Goal: Download file/media

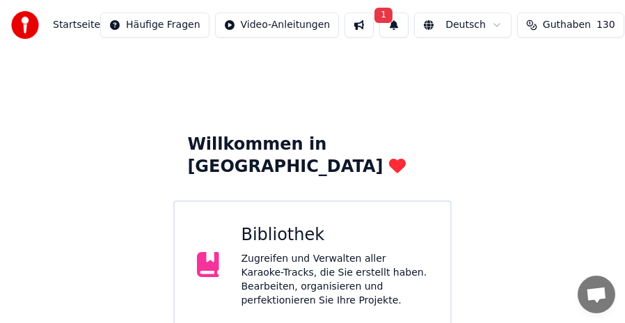
click at [344, 31] on button at bounding box center [358, 25] width 29 height 25
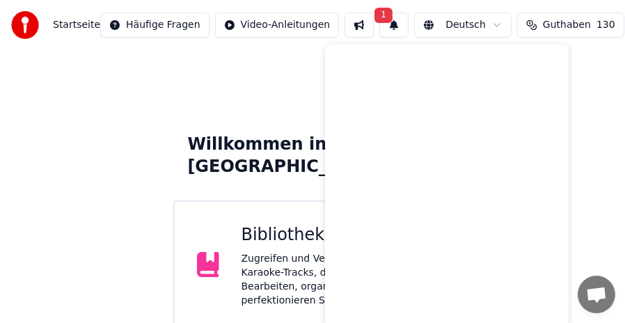
click at [379, 29] on button "1" at bounding box center [393, 25] width 29 height 25
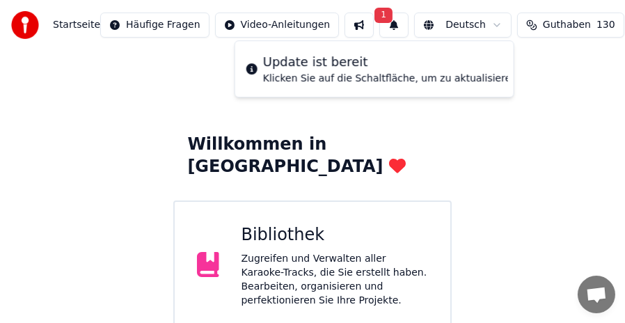
click at [522, 72] on button "Aktualisieren" at bounding box center [565, 68] width 87 height 25
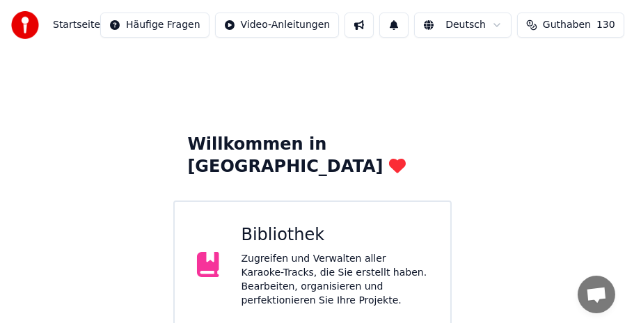
click at [311, 252] on div "Zugreifen und Verwalten aller Karaoke-Tracks, die Sie erstellt haben. Bearbeite…" at bounding box center [334, 280] width 187 height 56
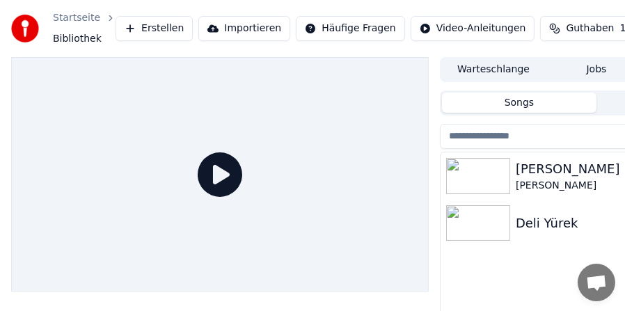
click at [556, 174] on div "Jenerik" at bounding box center [623, 168] width 217 height 19
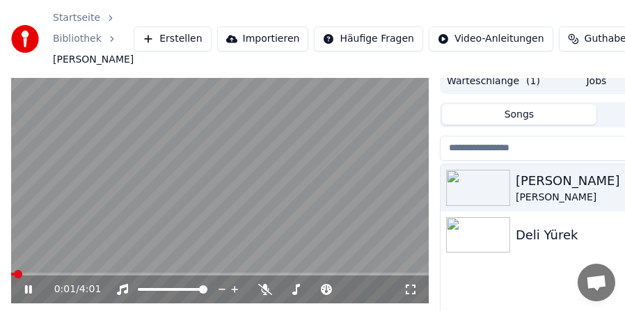
scroll to position [3, 0]
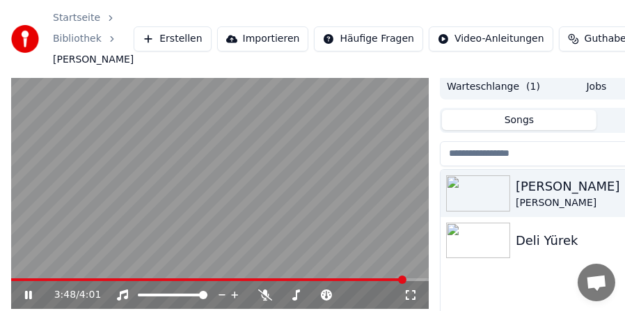
click at [405, 281] on span at bounding box center [208, 279] width 394 height 3
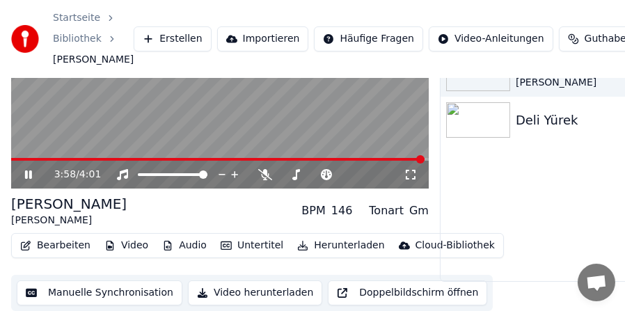
scroll to position [138, 0]
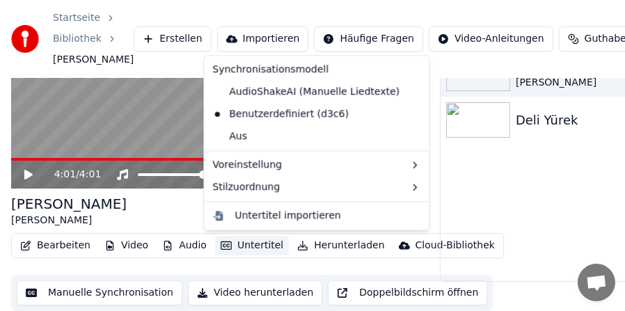
click at [242, 242] on button "Untertitel" at bounding box center [252, 245] width 74 height 19
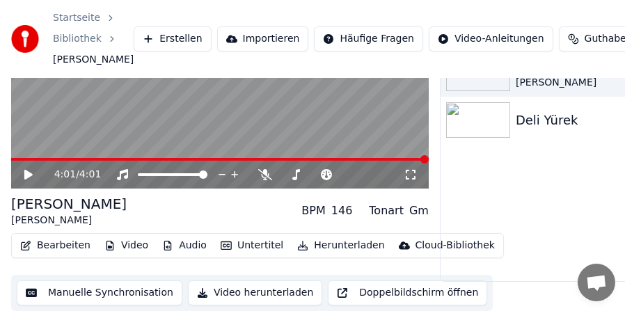
click at [107, 289] on button "Manuelle Synchronisation" at bounding box center [100, 292] width 166 height 25
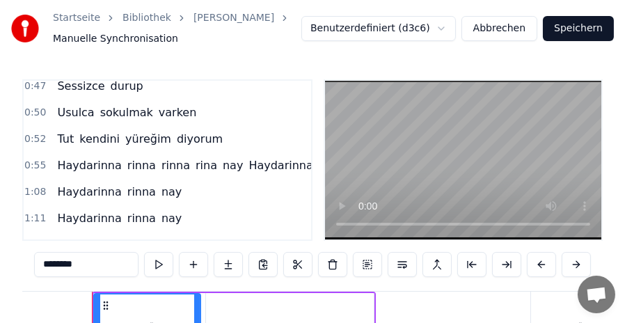
scroll to position [167, 0]
click at [65, 136] on span "Tut" at bounding box center [65, 138] width 19 height 16
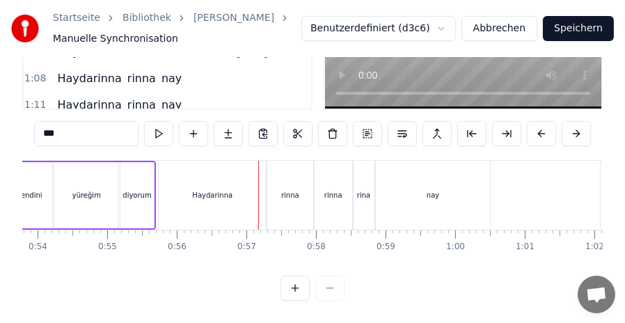
scroll to position [0, 3730]
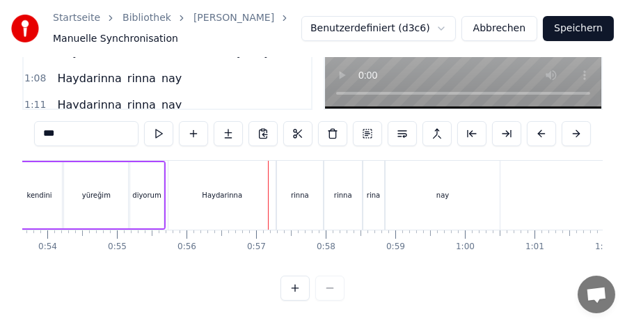
click at [229, 190] on div "Haydarinna" at bounding box center [222, 195] width 40 height 10
type input "**********"
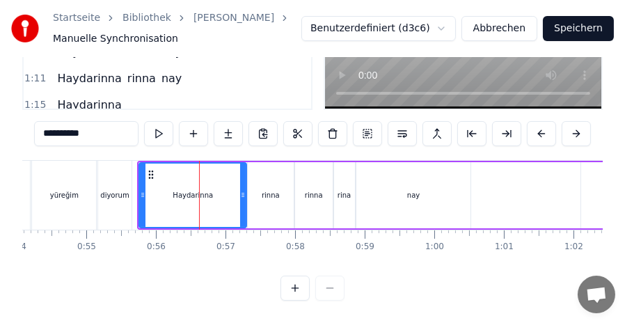
scroll to position [0, 3758]
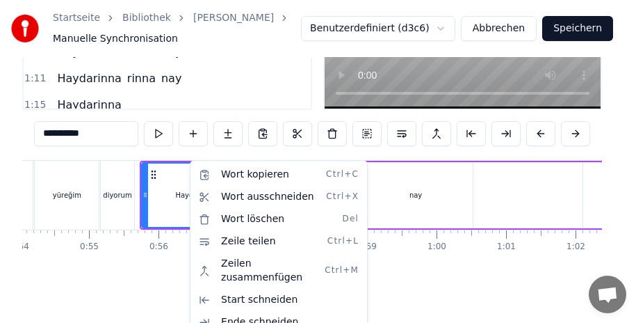
click at [178, 173] on html "Startseite Bibliothek Jenerik • Deli Yürek Manuelle Synchronisation Benutzerde…" at bounding box center [318, 95] width 636 height 453
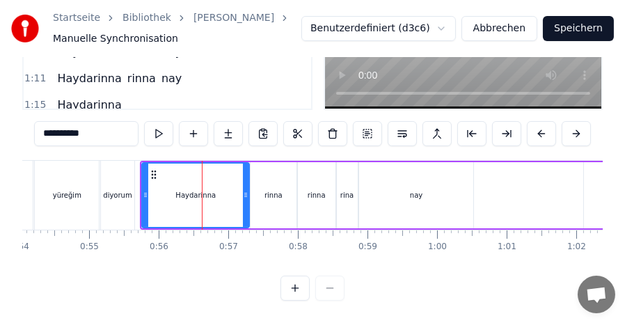
scroll to position [70, 0]
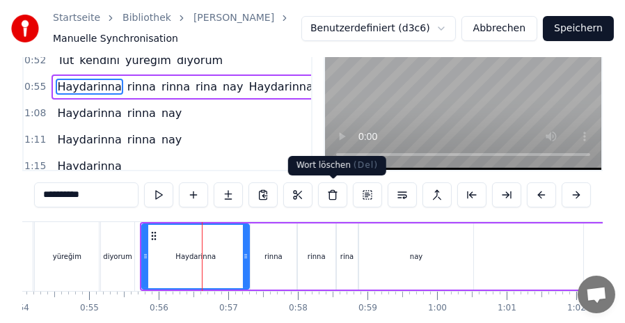
click at [330, 195] on button at bounding box center [332, 194] width 29 height 25
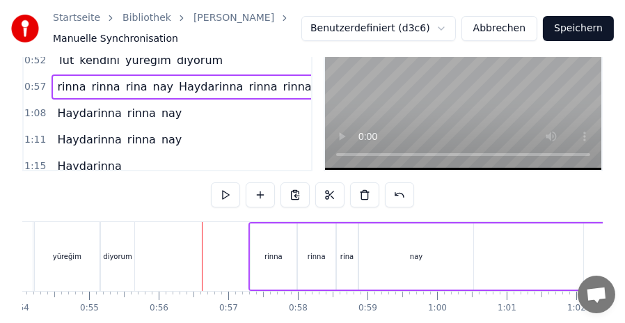
click at [280, 261] on div "rinna" at bounding box center [273, 256] width 46 height 66
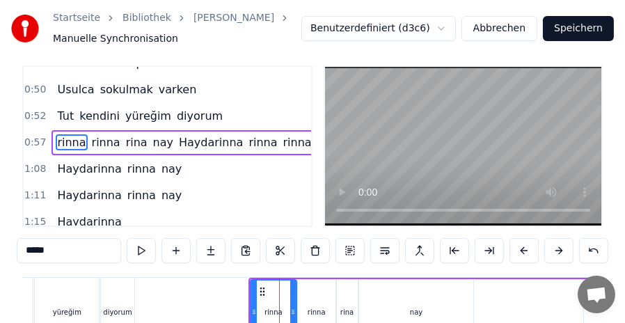
scroll to position [0, 0]
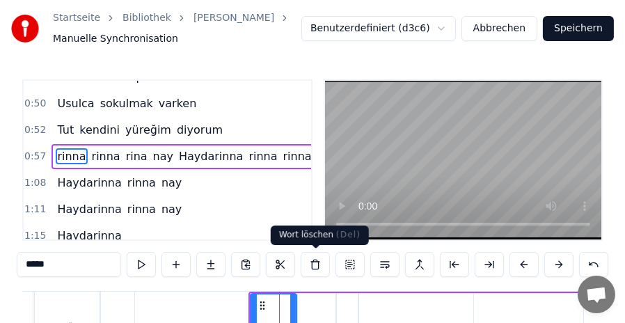
click at [318, 261] on button at bounding box center [314, 264] width 29 height 25
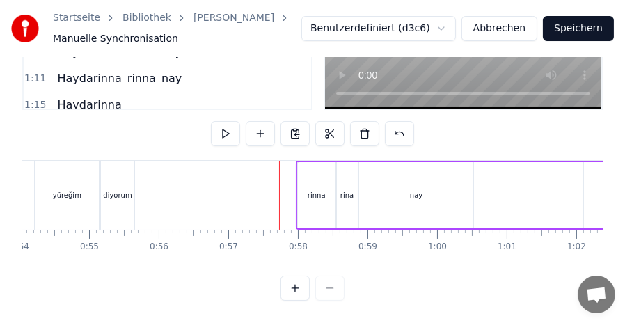
click at [316, 195] on div "rinna" at bounding box center [317, 195] width 38 height 66
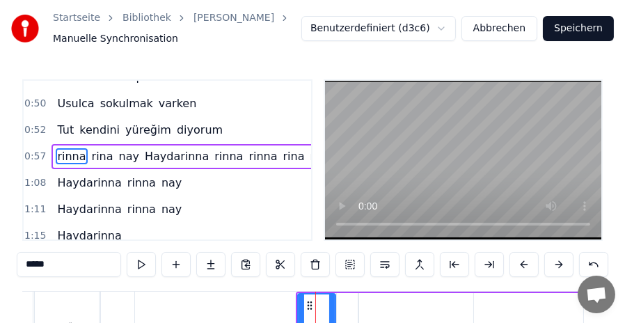
scroll to position [170, 0]
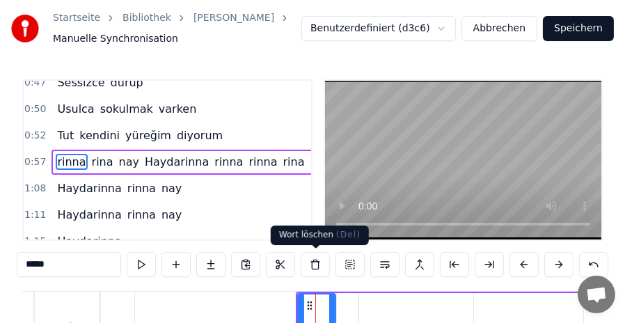
click at [313, 262] on button at bounding box center [314, 264] width 29 height 25
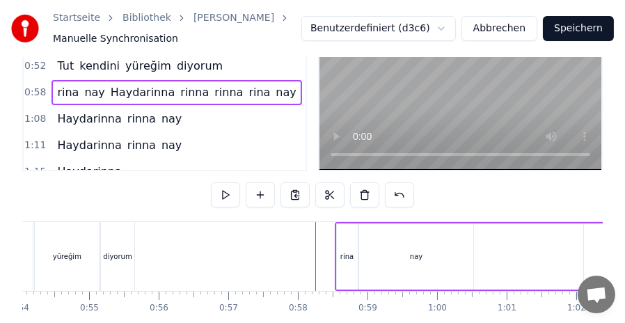
scroll to position [139, 0]
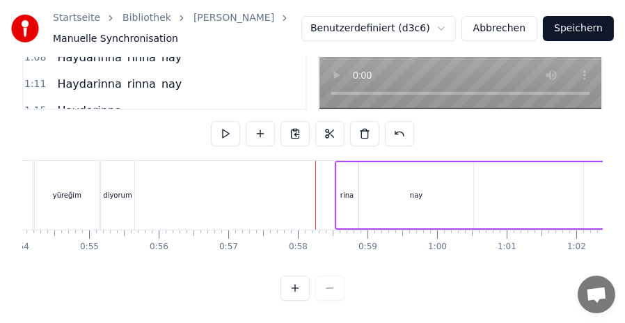
click at [347, 190] on div "rina" at bounding box center [346, 195] width 13 height 10
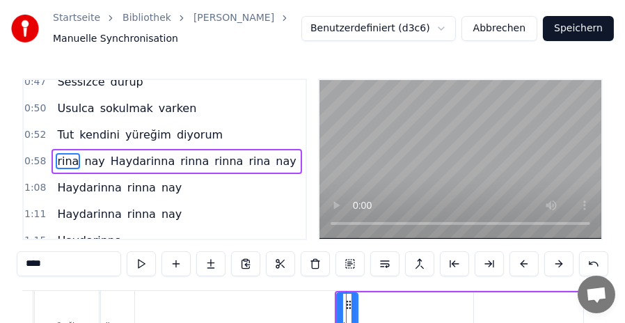
scroll to position [0, 0]
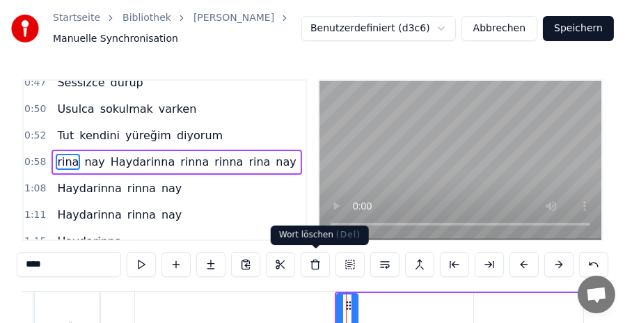
click at [315, 266] on button at bounding box center [314, 264] width 29 height 25
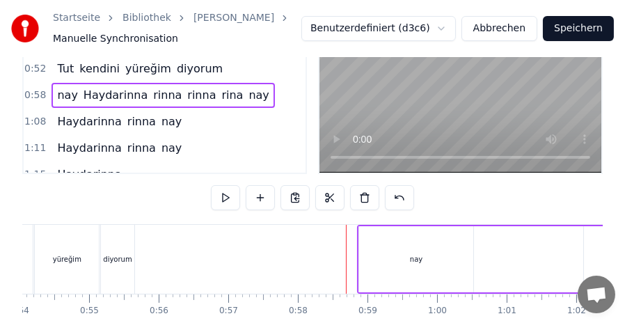
scroll to position [139, 0]
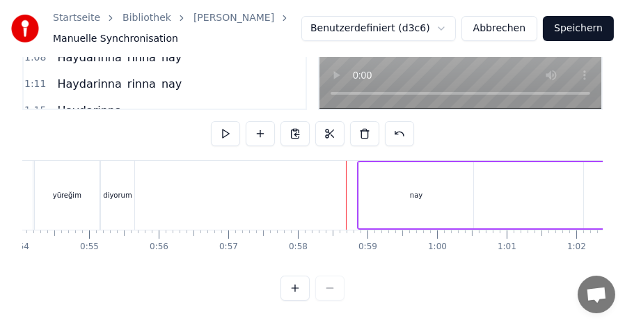
click at [398, 191] on div "nay" at bounding box center [416, 195] width 114 height 66
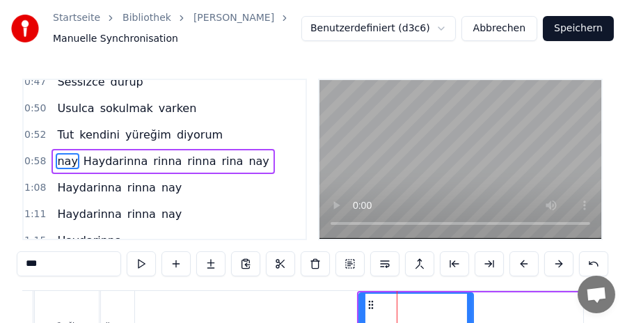
scroll to position [0, 0]
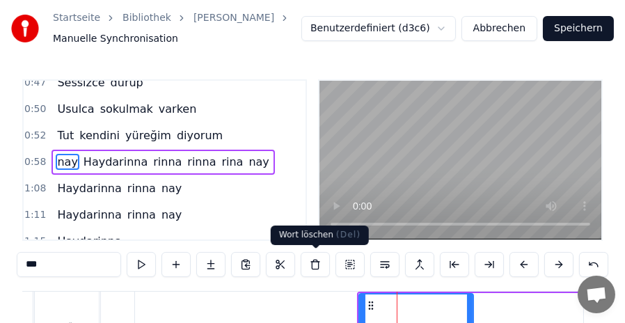
click at [315, 265] on button at bounding box center [314, 264] width 29 height 25
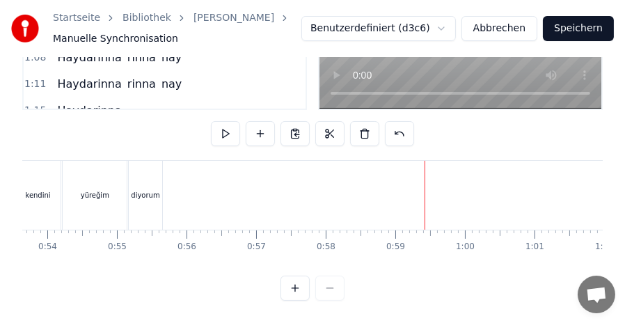
scroll to position [0, 3609]
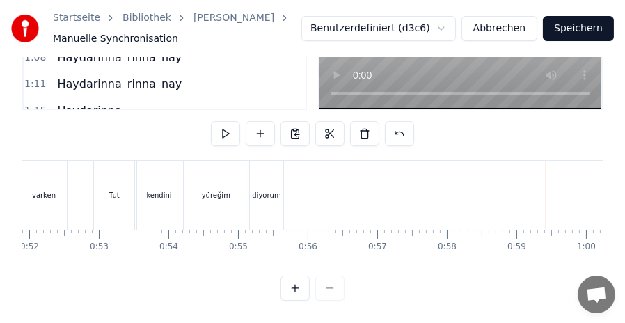
click at [95, 190] on div "Tut" at bounding box center [114, 195] width 40 height 69
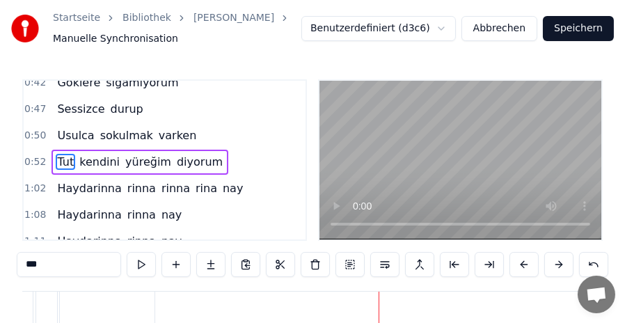
scroll to position [139, 0]
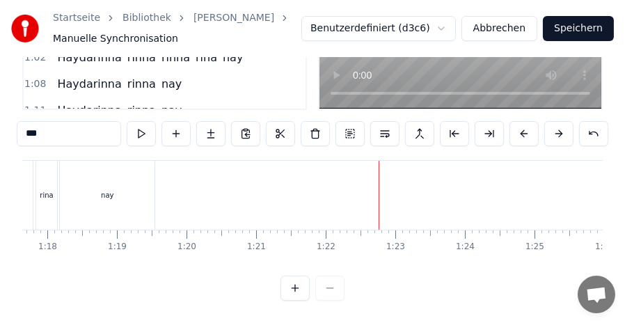
click at [114, 179] on div "nay" at bounding box center [107, 195] width 95 height 69
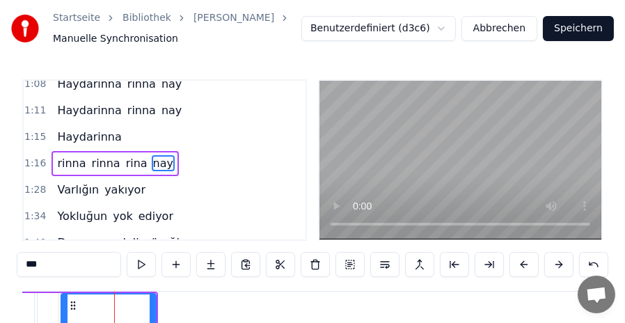
scroll to position [275, 0]
click at [34, 268] on input "***" at bounding box center [69, 264] width 104 height 25
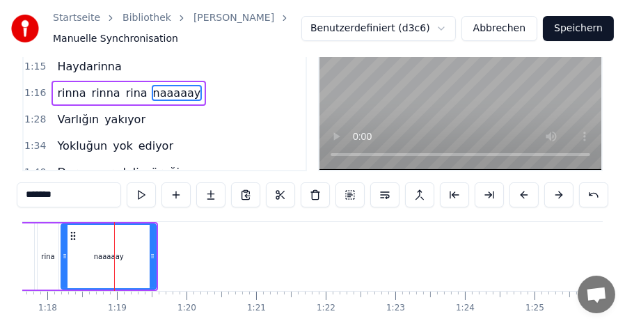
scroll to position [0, 0]
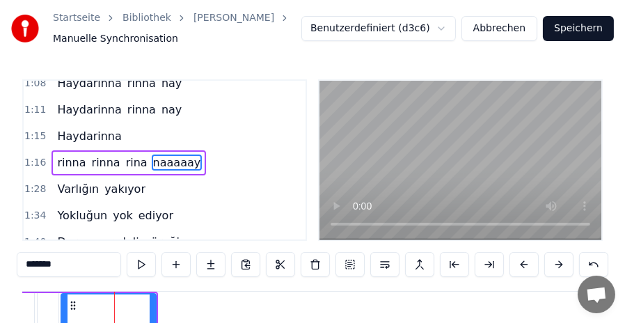
click at [65, 138] on span "Haydarinna" at bounding box center [89, 136] width 67 height 16
type input "**********"
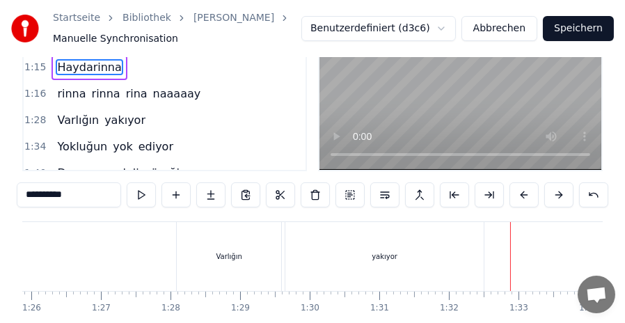
scroll to position [139, 0]
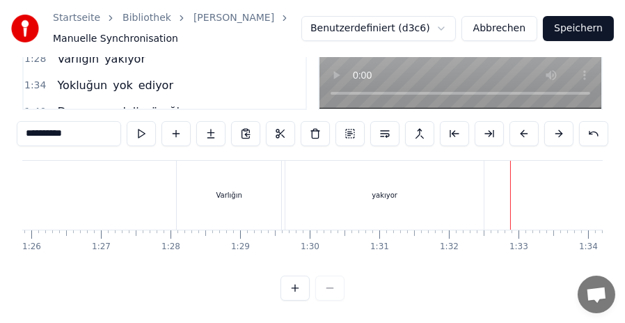
click at [372, 177] on div "yakıyor" at bounding box center [384, 195] width 198 height 69
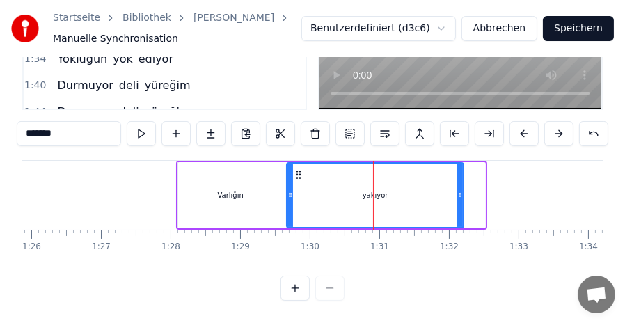
drag, startPoint x: 481, startPoint y: 188, endPoint x: 459, endPoint y: 190, distance: 21.7
click at [459, 190] on icon at bounding box center [460, 194] width 6 height 11
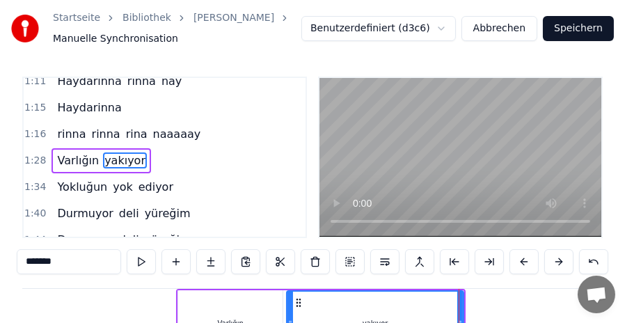
scroll to position [0, 0]
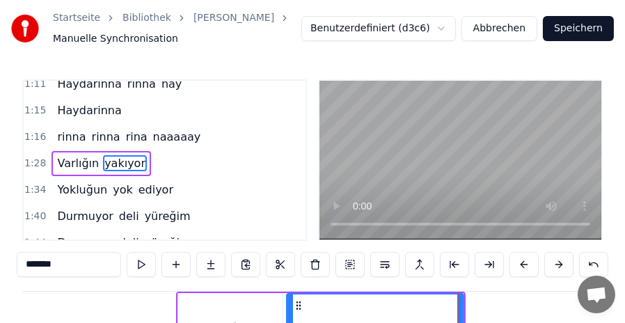
click at [56, 158] on span "Varlığın" at bounding box center [78, 163] width 45 height 16
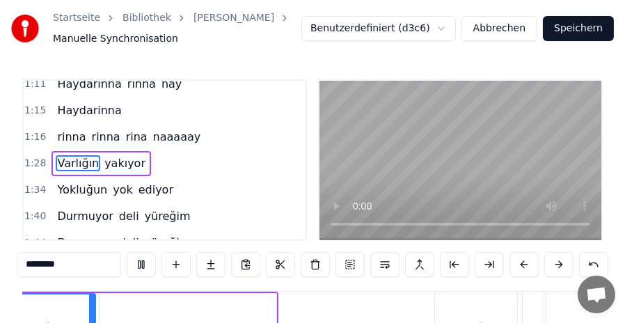
scroll to position [0, 6096]
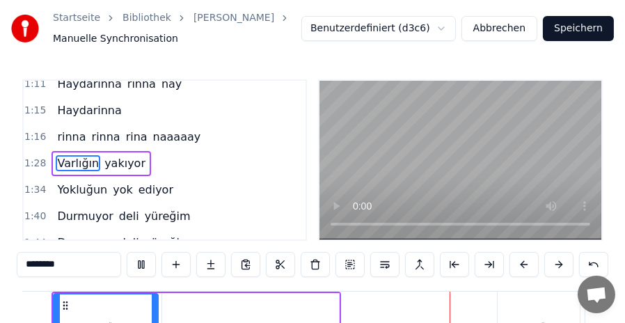
click at [387, 187] on video at bounding box center [460, 160] width 282 height 159
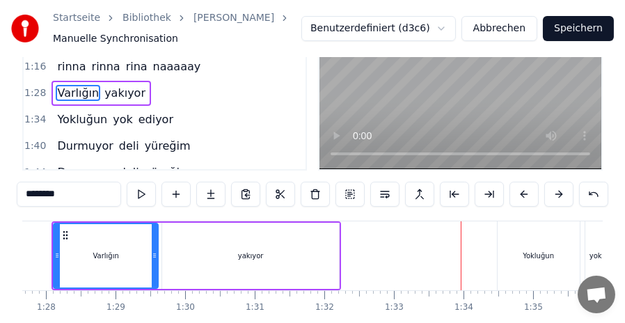
scroll to position [139, 0]
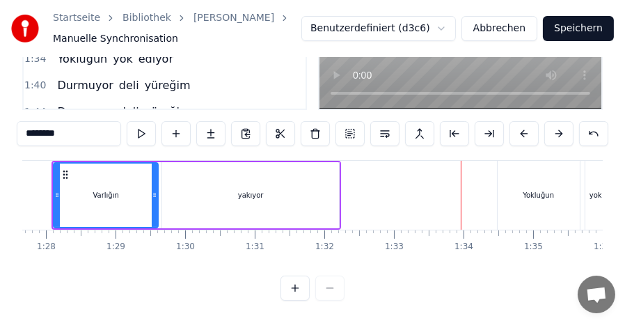
click at [289, 186] on div "yakıyor" at bounding box center [250, 195] width 177 height 66
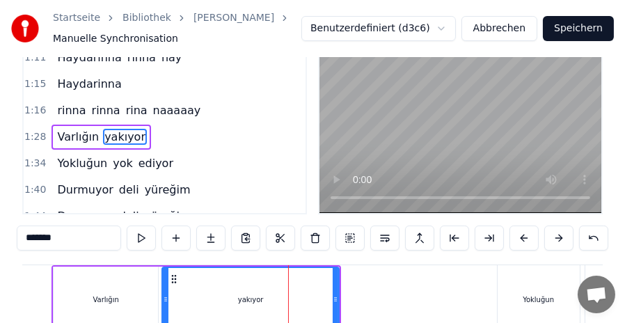
scroll to position [70, 0]
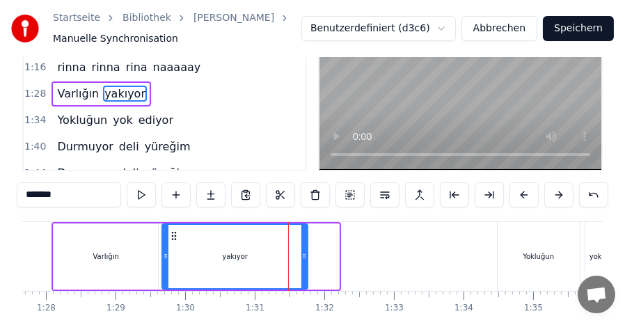
drag, startPoint x: 336, startPoint y: 252, endPoint x: 305, endPoint y: 254, distance: 31.3
click at [305, 254] on icon at bounding box center [304, 255] width 6 height 11
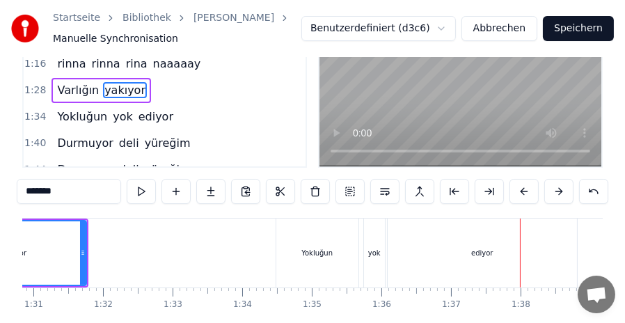
scroll to position [139, 0]
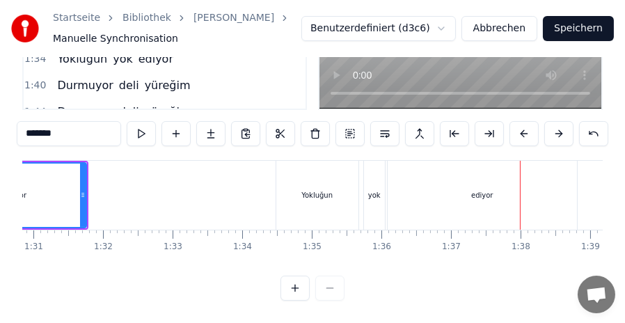
click at [502, 188] on div "ediyor" at bounding box center [481, 195] width 189 height 69
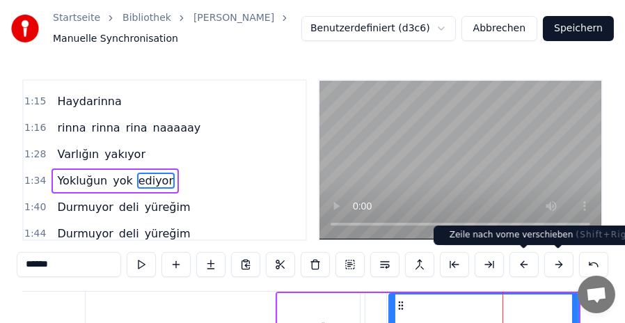
scroll to position [327, 0]
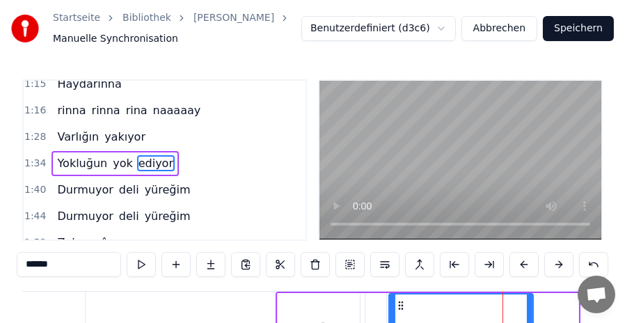
drag, startPoint x: 574, startPoint y: 307, endPoint x: 529, endPoint y: 311, distance: 45.3
click at [529, 311] on div at bounding box center [529, 325] width 6 height 63
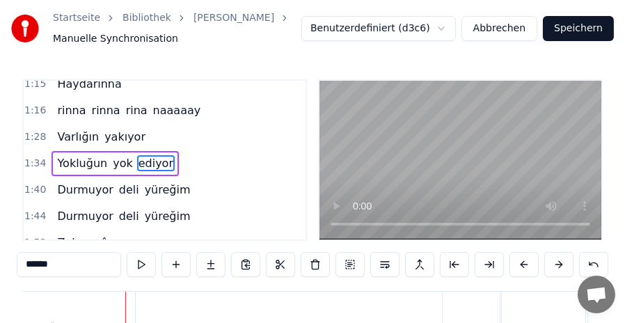
scroll to position [70, 0]
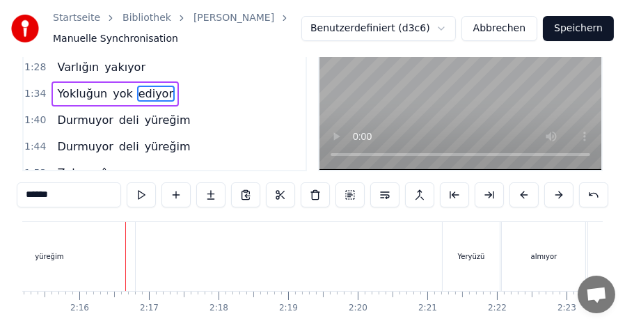
click at [83, 255] on div "yüreğim" at bounding box center [49, 256] width 171 height 69
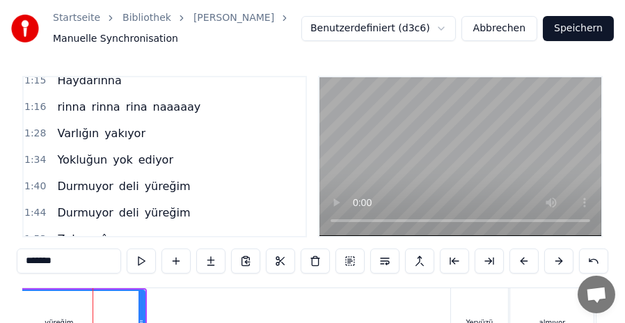
scroll to position [73, 0]
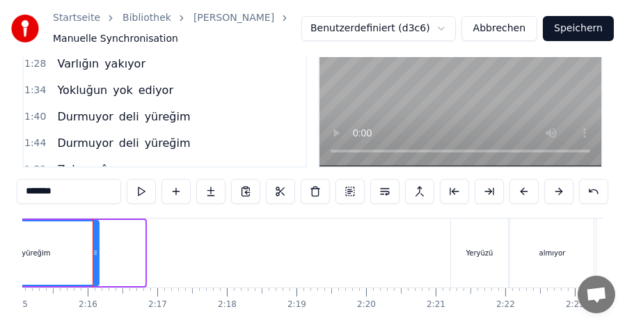
drag, startPoint x: 142, startPoint y: 250, endPoint x: 96, endPoint y: 248, distance: 45.9
click at [96, 248] on icon at bounding box center [95, 252] width 6 height 11
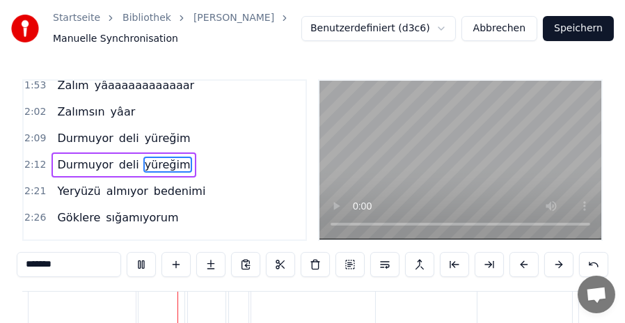
scroll to position [0, 13026]
click at [372, 170] on video at bounding box center [460, 160] width 282 height 159
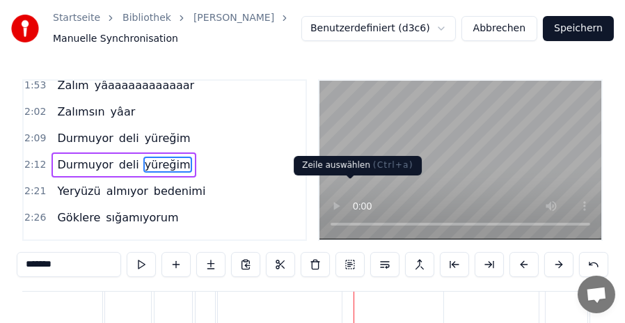
scroll to position [70, 0]
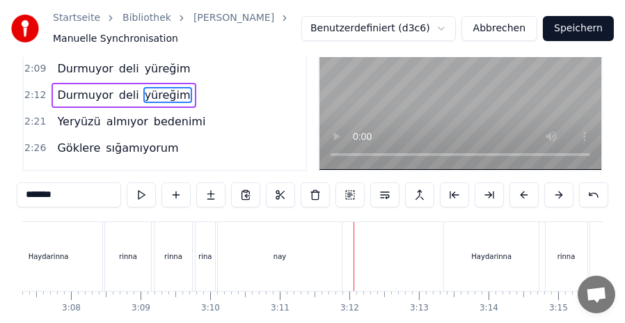
click at [283, 252] on div "nay" at bounding box center [279, 256] width 13 height 10
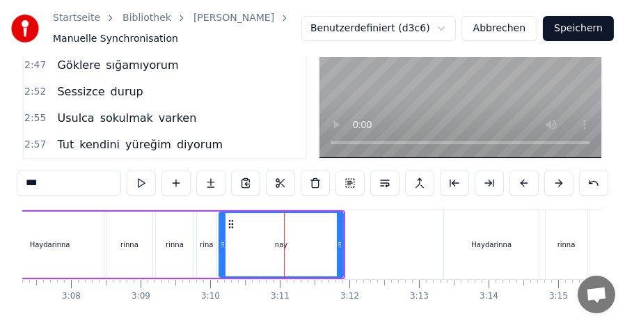
scroll to position [139, 0]
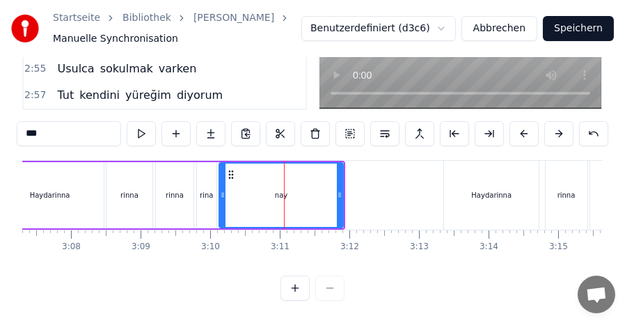
click at [35, 125] on input "***" at bounding box center [69, 133] width 104 height 25
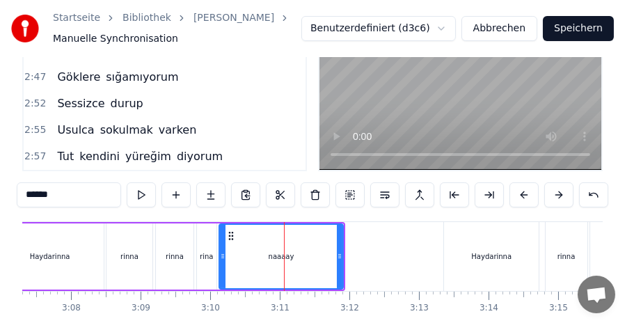
scroll to position [0, 0]
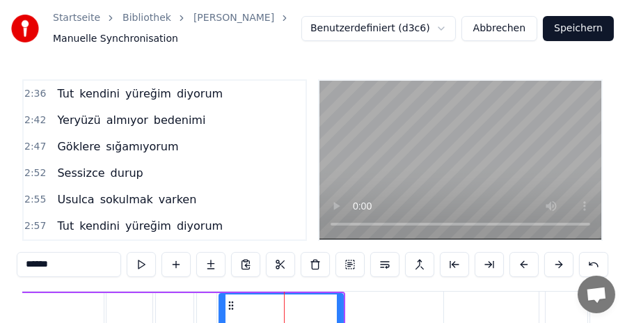
click at [63, 218] on span "Tut" at bounding box center [65, 226] width 19 height 16
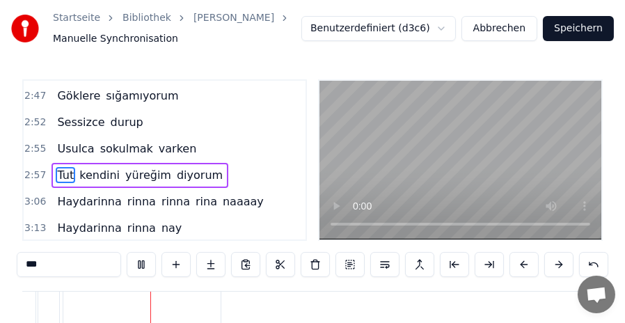
scroll to position [0, 14101]
click at [350, 131] on video at bounding box center [460, 160] width 282 height 159
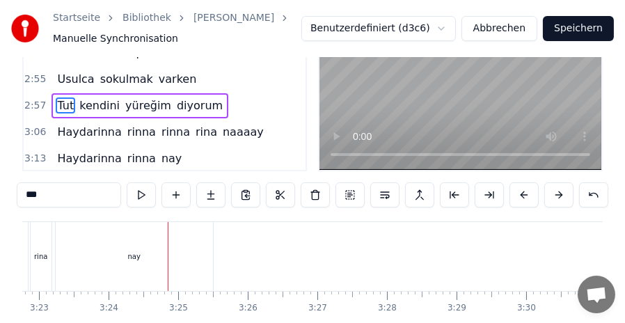
scroll to position [139, 0]
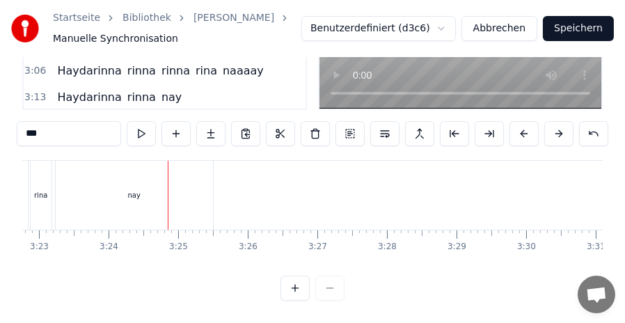
click at [131, 190] on div "nay" at bounding box center [133, 195] width 13 height 10
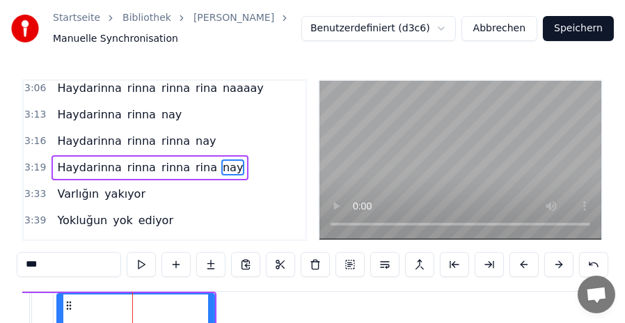
scroll to position [851, 0]
click at [32, 268] on input "***" at bounding box center [69, 264] width 104 height 25
click at [72, 133] on span "Haydarinna" at bounding box center [89, 141] width 67 height 16
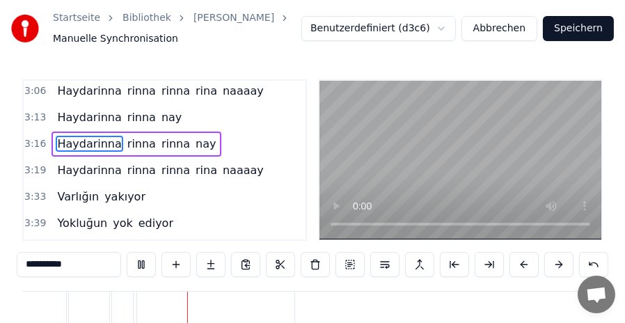
scroll to position [0, 14062]
click at [394, 123] on video at bounding box center [460, 160] width 282 height 159
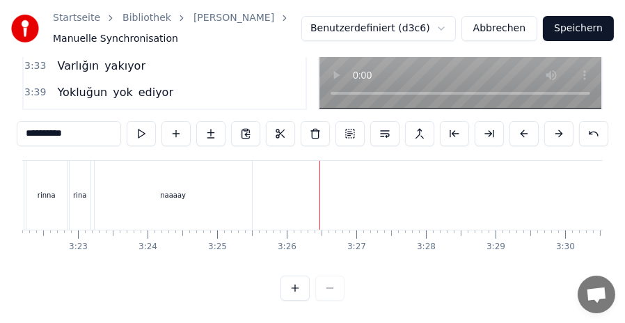
click at [243, 186] on div "naaaay" at bounding box center [173, 195] width 157 height 69
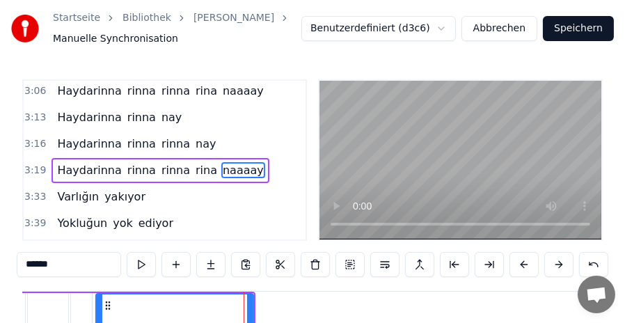
scroll to position [851, 0]
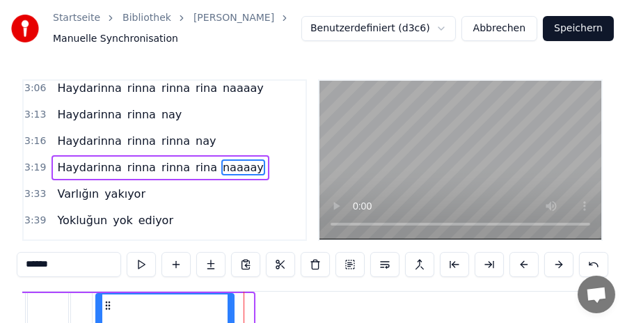
drag, startPoint x: 248, startPoint y: 306, endPoint x: 229, endPoint y: 308, distance: 19.6
click at [229, 308] on div at bounding box center [230, 325] width 6 height 63
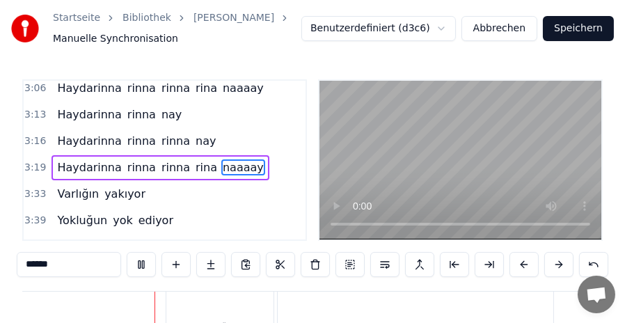
scroll to position [0, 14673]
click at [371, 153] on video at bounding box center [460, 160] width 282 height 159
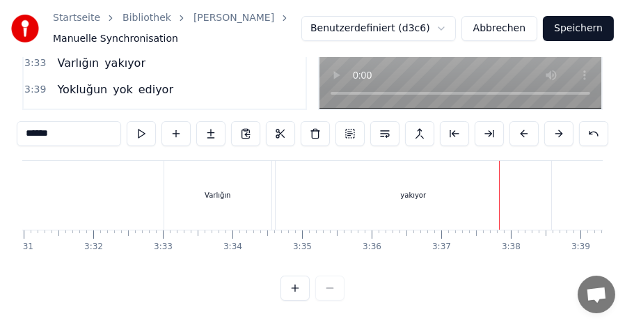
click at [436, 174] on div "yakıyor" at bounding box center [412, 195] width 275 height 69
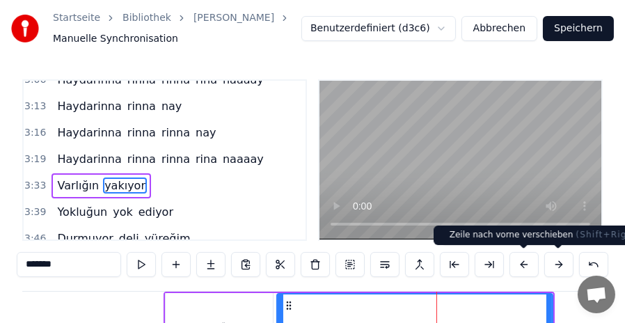
scroll to position [878, 0]
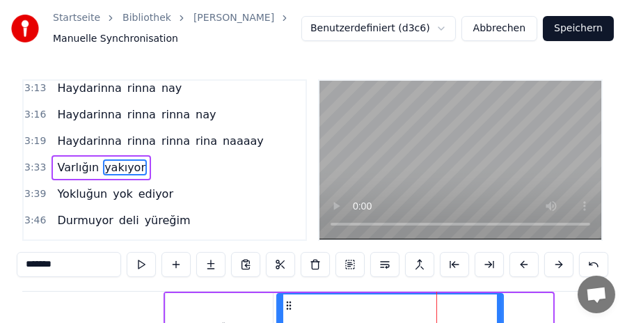
drag, startPoint x: 549, startPoint y: 313, endPoint x: 500, endPoint y: 314, distance: 49.4
click at [500, 314] on div at bounding box center [500, 325] width 6 height 63
click at [362, 164] on video at bounding box center [460, 160] width 282 height 159
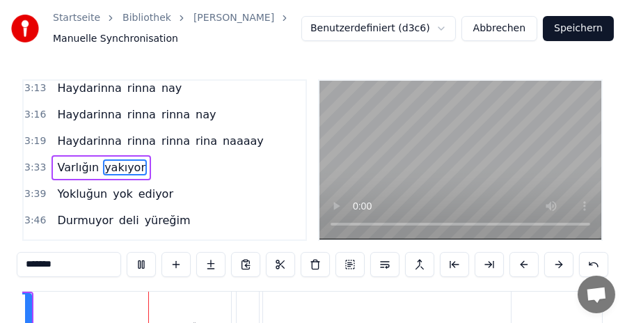
scroll to position [0, 15148]
click at [371, 160] on video at bounding box center [460, 160] width 282 height 159
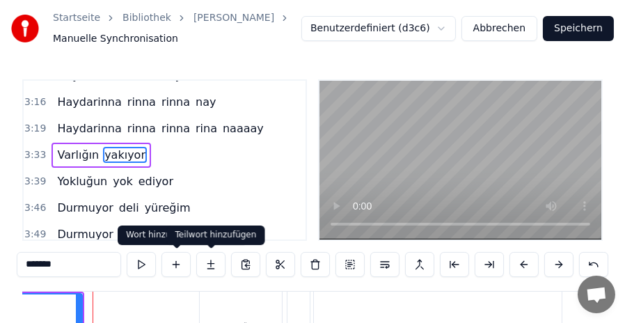
scroll to position [70, 0]
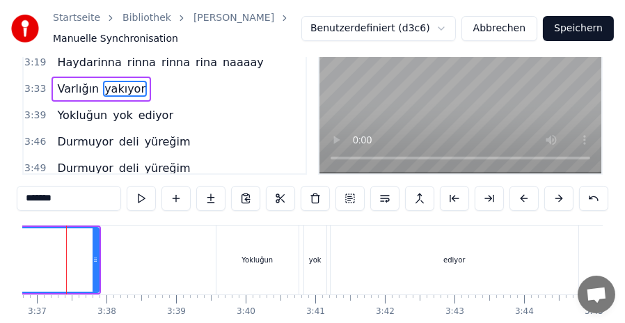
scroll to position [0, 15050]
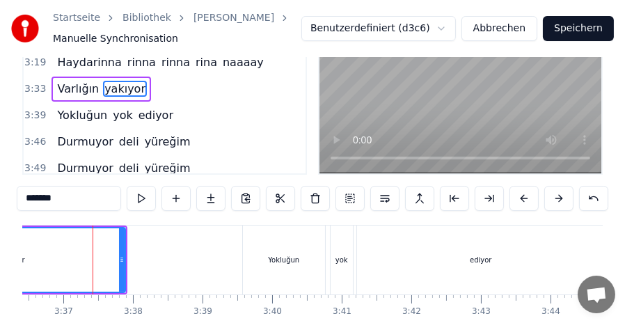
click at [48, 201] on input "*******" at bounding box center [69, 198] width 104 height 25
click at [122, 262] on div "yakıyooor" at bounding box center [11, 260] width 227 height 66
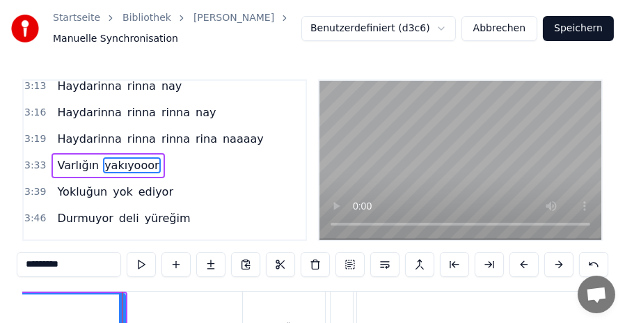
scroll to position [878, 0]
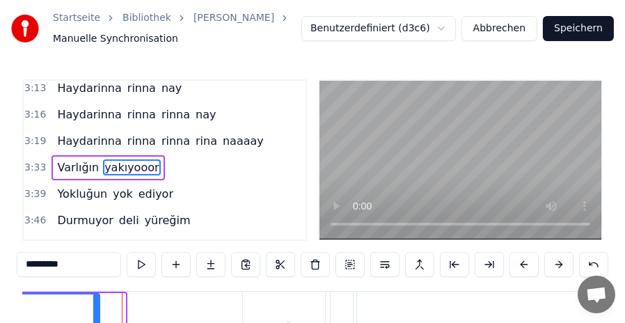
drag, startPoint x: 122, startPoint y: 305, endPoint x: 97, endPoint y: 307, distance: 25.9
click at [97, 307] on div at bounding box center [96, 325] width 6 height 63
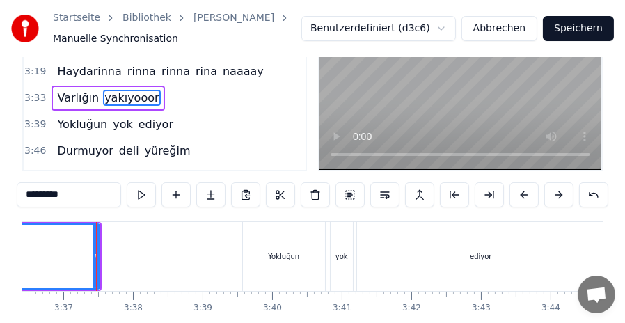
scroll to position [139, 0]
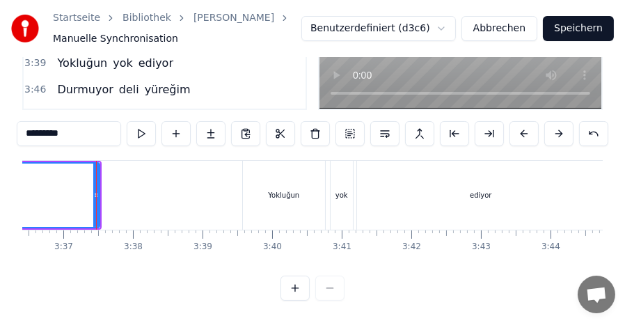
click at [498, 182] on div "ediyor" at bounding box center [481, 195] width 248 height 69
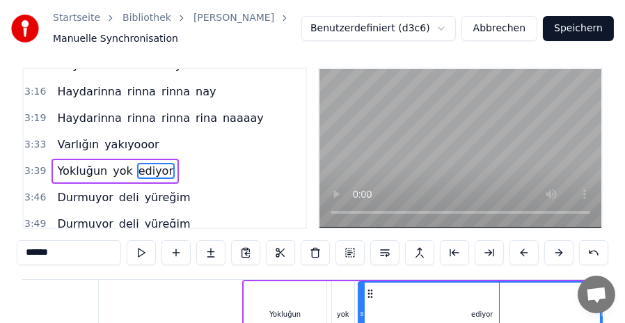
scroll to position [890, 0]
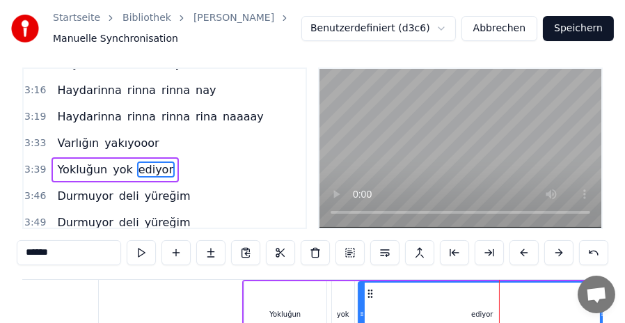
click at [45, 255] on input "******" at bounding box center [69, 252] width 104 height 25
click at [45, 251] on input "*******" at bounding box center [69, 252] width 104 height 25
click at [77, 161] on span "Yokluğun" at bounding box center [82, 169] width 53 height 16
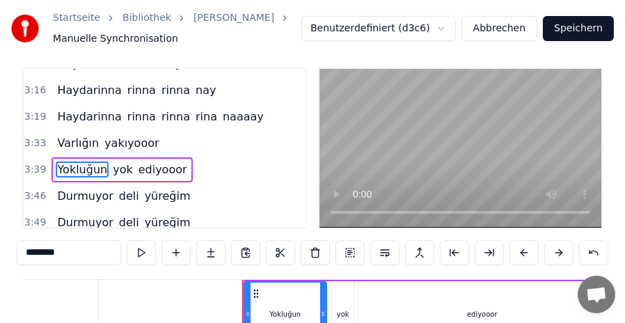
click at [67, 108] on span "Haydarinna" at bounding box center [89, 116] width 67 height 16
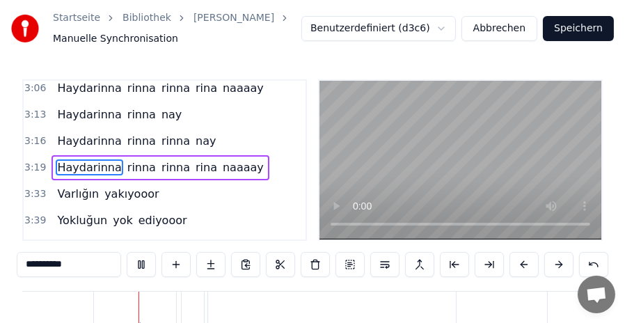
scroll to position [0, 15200]
click at [352, 170] on video at bounding box center [460, 160] width 282 height 159
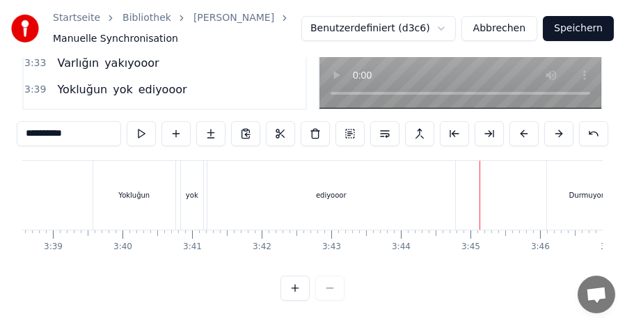
click at [409, 174] on div "ediyooor" at bounding box center [331, 195] width 248 height 69
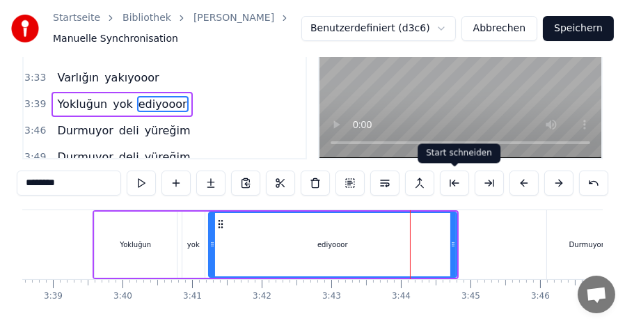
scroll to position [142, 0]
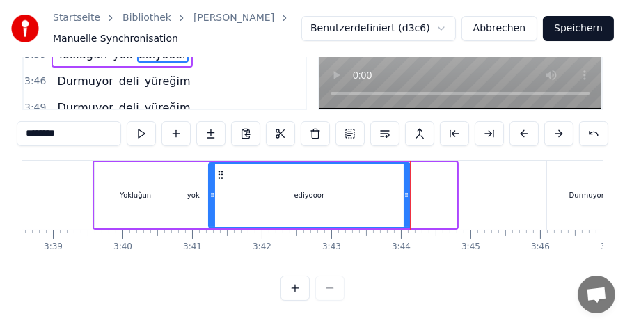
drag, startPoint x: 453, startPoint y: 186, endPoint x: 407, endPoint y: 184, distance: 46.7
click at [407, 189] on icon at bounding box center [406, 194] width 6 height 11
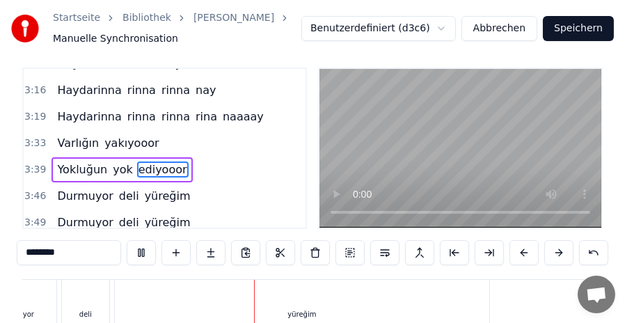
scroll to position [0, 16133]
click at [356, 116] on video at bounding box center [460, 148] width 282 height 159
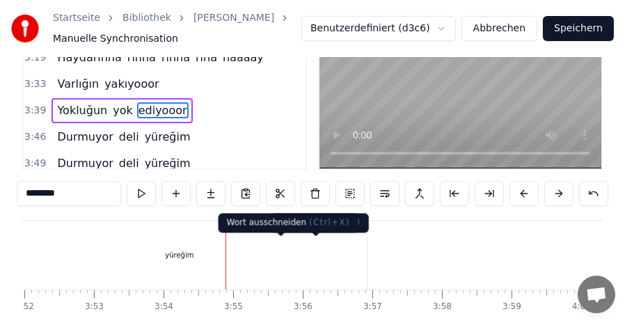
scroll to position [81, 0]
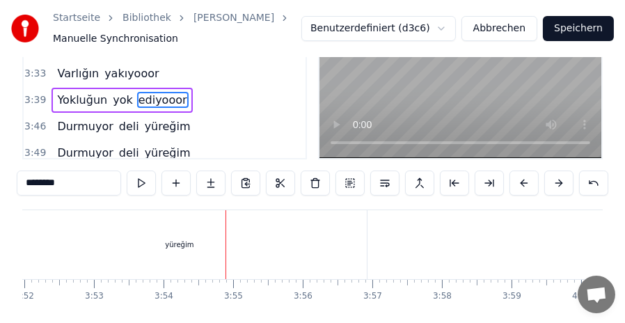
click at [146, 145] on span "yüreğim" at bounding box center [167, 153] width 49 height 16
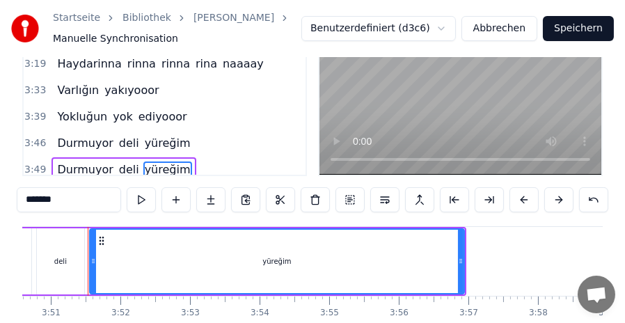
scroll to position [0, 16032]
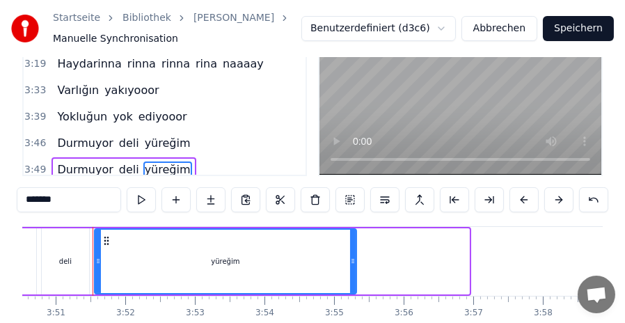
drag, startPoint x: 464, startPoint y: 259, endPoint x: 351, endPoint y: 257, distance: 112.7
click at [351, 257] on icon at bounding box center [353, 260] width 6 height 11
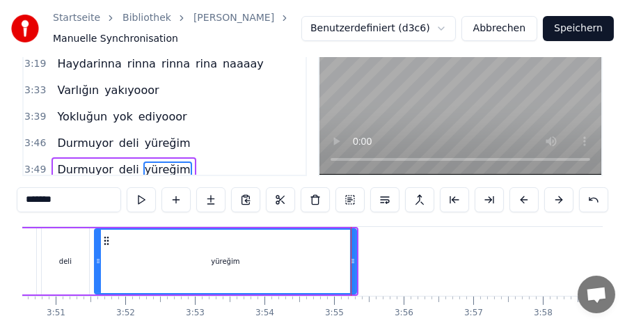
click at [51, 198] on input "*******" at bounding box center [69, 199] width 104 height 25
click at [51, 200] on input "********" at bounding box center [69, 199] width 104 height 25
click at [55, 199] on input "*********" at bounding box center [69, 199] width 104 height 25
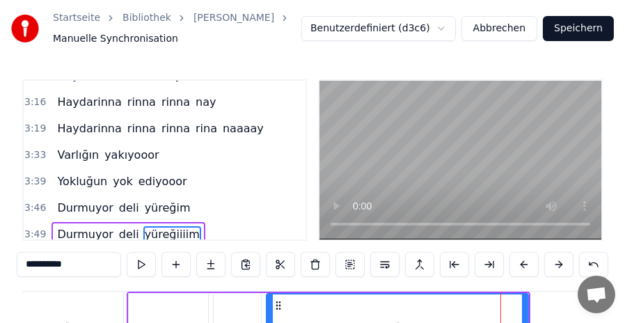
scroll to position [70, 0]
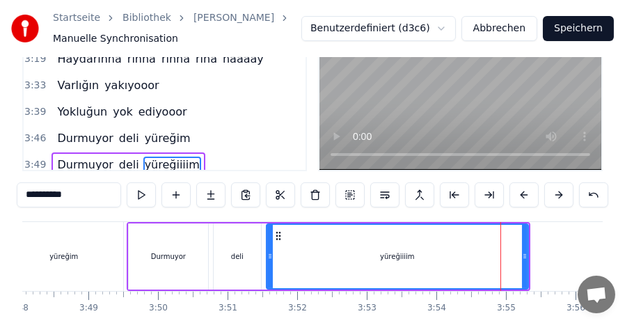
click at [236, 254] on div "deli" at bounding box center [237, 256] width 13 height 10
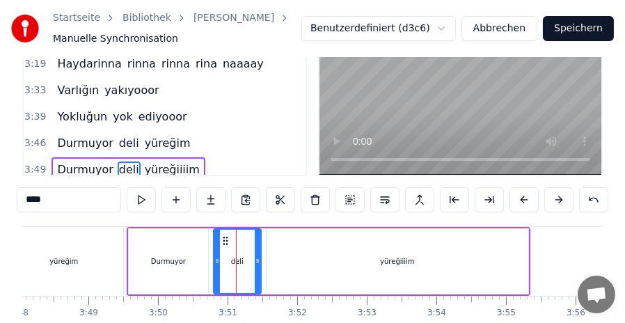
scroll to position [134, 0]
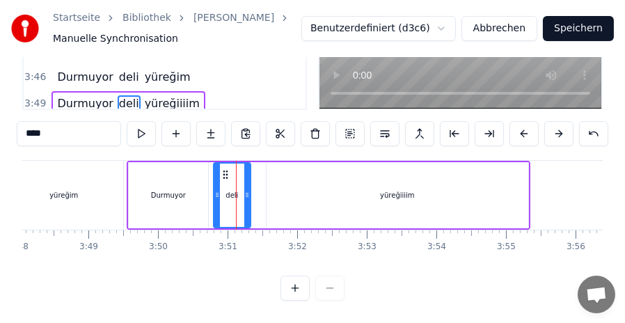
drag, startPoint x: 257, startPoint y: 195, endPoint x: 247, endPoint y: 195, distance: 10.5
click at [247, 195] on icon at bounding box center [247, 194] width 6 height 11
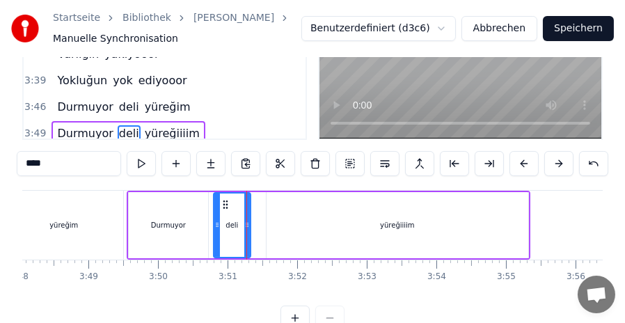
scroll to position [65, 0]
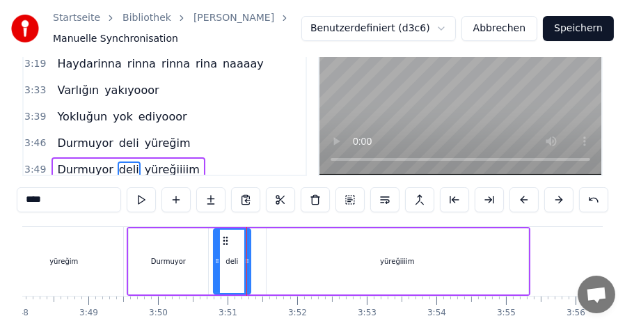
drag, startPoint x: 319, startPoint y: 249, endPoint x: 308, endPoint y: 248, distance: 10.5
click at [308, 248] on div "yüreğiiiim" at bounding box center [396, 261] width 261 height 66
type input "**********"
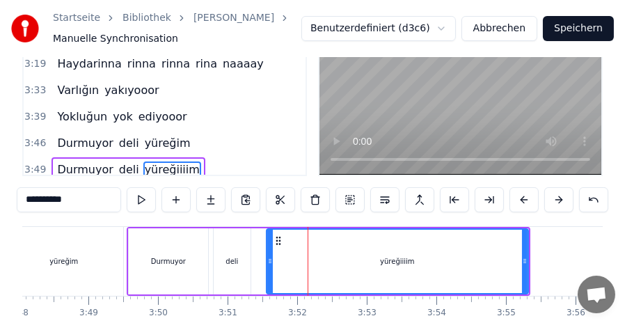
drag, startPoint x: 371, startPoint y: 255, endPoint x: 359, endPoint y: 255, distance: 12.5
click at [359, 255] on div "yüreğiiiim" at bounding box center [397, 261] width 260 height 63
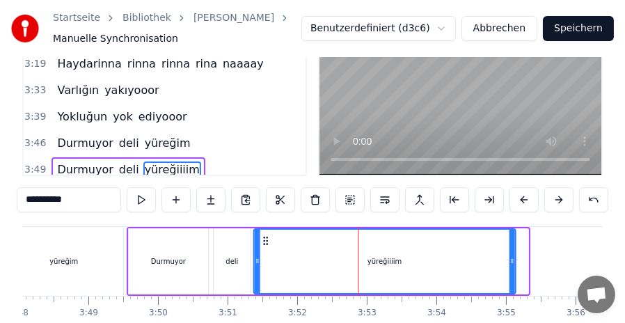
drag, startPoint x: 275, startPoint y: 239, endPoint x: 263, endPoint y: 238, distance: 11.9
click at [263, 238] on icon at bounding box center [265, 240] width 11 height 11
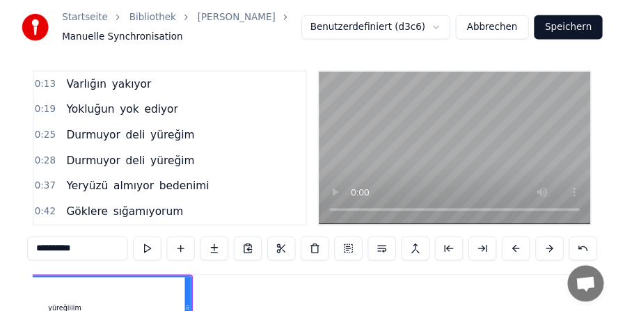
scroll to position [0, 0]
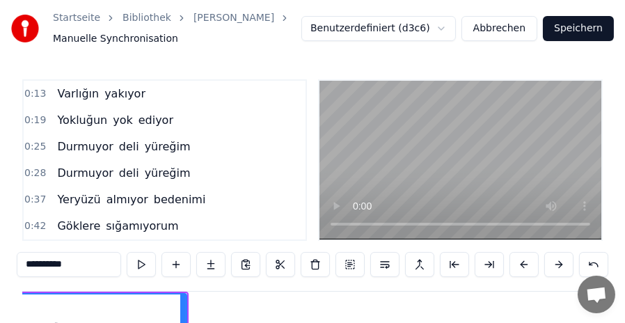
click at [573, 24] on button "Speichern" at bounding box center [577, 28] width 71 height 25
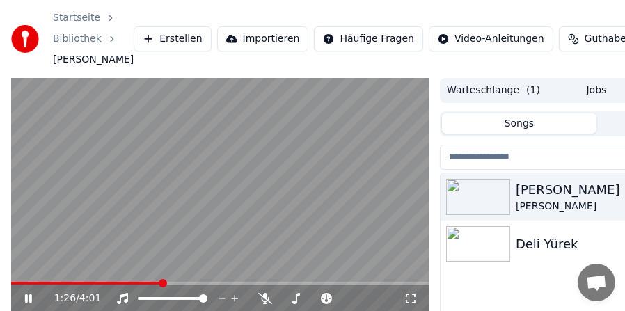
click at [241, 226] on video at bounding box center [219, 195] width 417 height 235
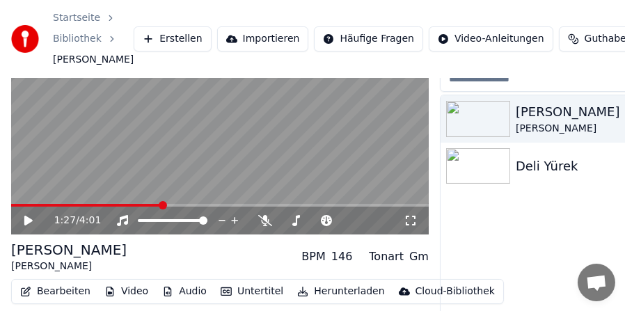
scroll to position [138, 0]
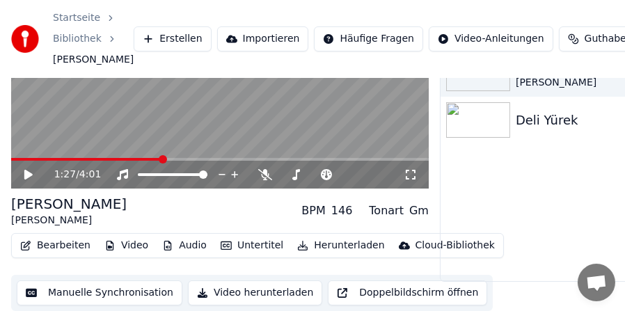
click at [243, 243] on button "Untertitel" at bounding box center [252, 245] width 74 height 19
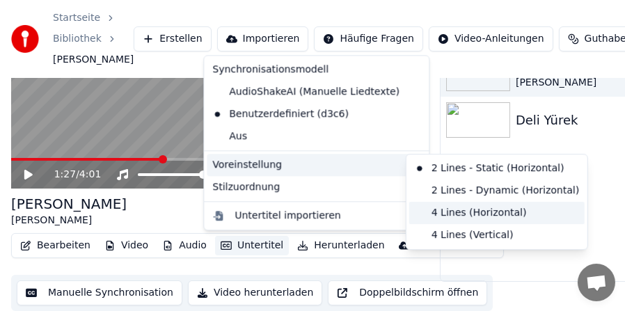
click at [435, 211] on div "4 Lines (Horizontal)" at bounding box center [496, 213] width 175 height 22
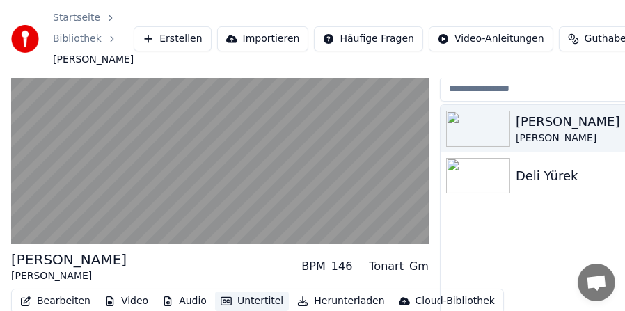
scroll to position [0, 0]
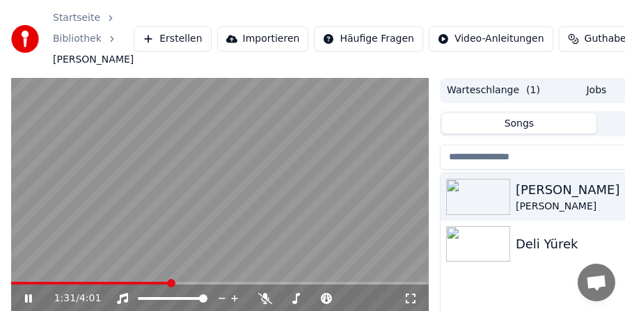
click at [19, 284] on span at bounding box center [90, 283] width 159 height 3
click at [11, 287] on span at bounding box center [15, 283] width 8 height 8
click at [200, 216] on video at bounding box center [219, 195] width 417 height 235
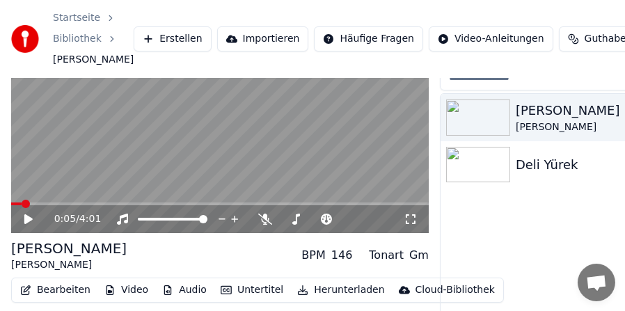
scroll to position [138, 0]
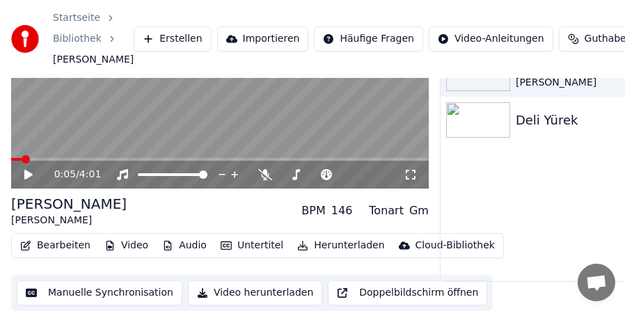
click at [57, 248] on button "Bearbeiten" at bounding box center [55, 245] width 81 height 19
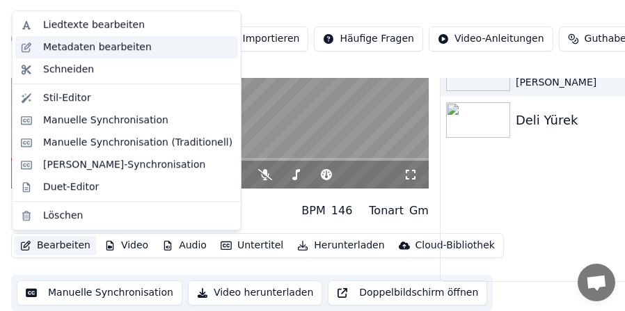
click at [97, 47] on div "Metadaten bearbeiten" at bounding box center [97, 47] width 108 height 14
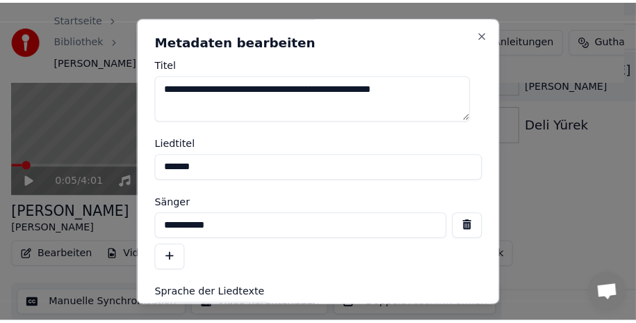
scroll to position [126, 0]
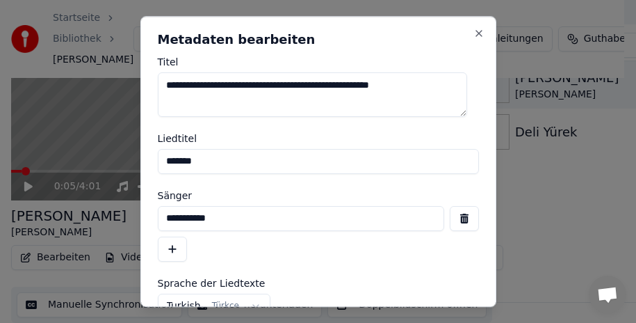
drag, startPoint x: 402, startPoint y: 86, endPoint x: 214, endPoint y: 99, distance: 188.9
click at [214, 99] on textarea "**********" at bounding box center [312, 94] width 309 height 45
type textarea "**********"
drag, startPoint x: 213, startPoint y: 156, endPoint x: 150, endPoint y: 163, distance: 63.6
click at [150, 163] on div "**********" at bounding box center [318, 161] width 356 height 291
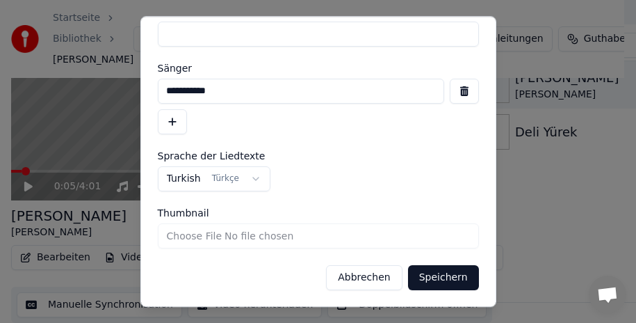
scroll to position [128, 0]
click at [448, 274] on button "Speichern" at bounding box center [443, 276] width 71 height 25
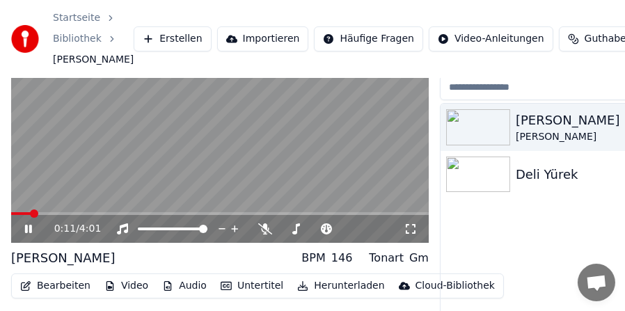
scroll to position [0, 0]
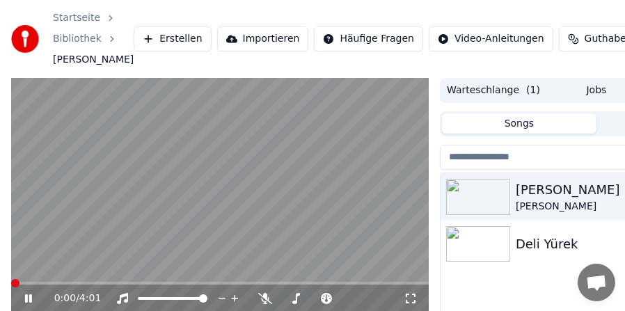
click at [11, 287] on span at bounding box center [15, 283] width 8 height 8
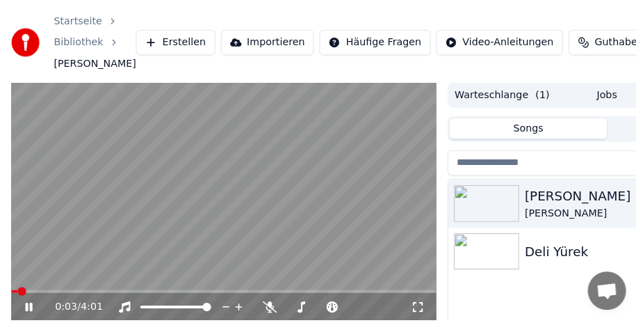
scroll to position [70, 0]
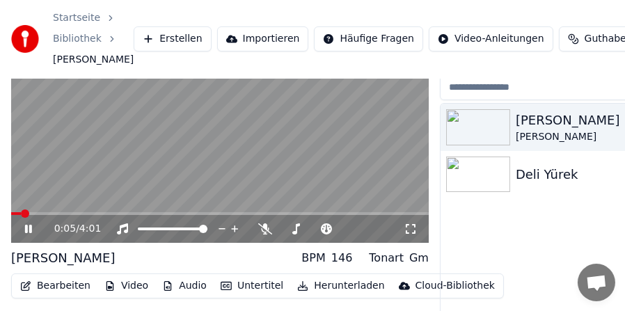
click at [45, 283] on button "Bearbeiten" at bounding box center [55, 285] width 81 height 19
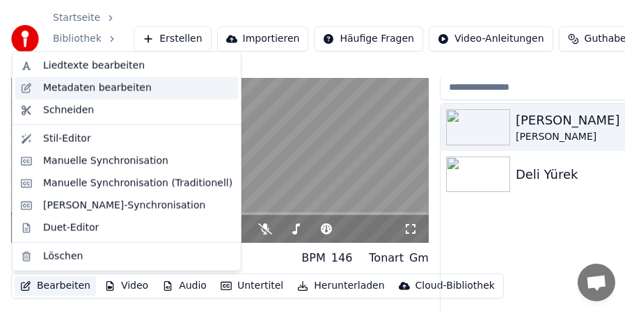
click at [99, 90] on div "Metadaten bearbeiten" at bounding box center [97, 88] width 108 height 14
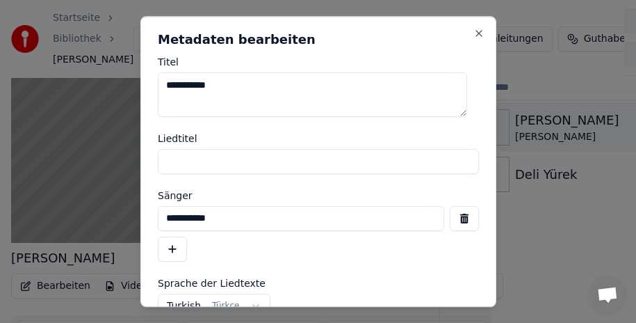
click at [450, 222] on button "button" at bounding box center [464, 218] width 29 height 25
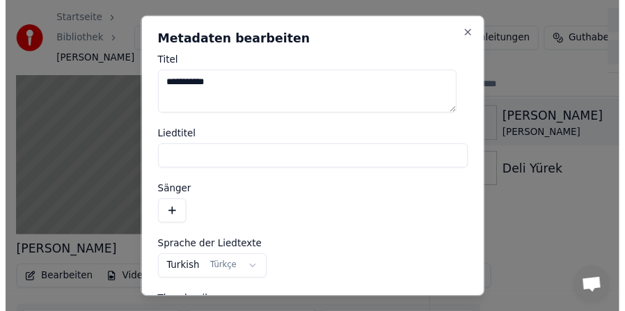
scroll to position [97, 0]
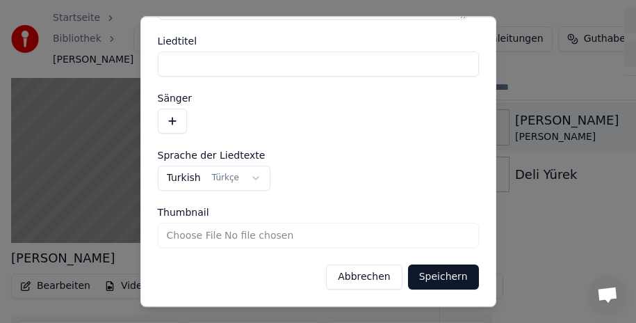
click at [449, 276] on button "Speichern" at bounding box center [443, 276] width 71 height 25
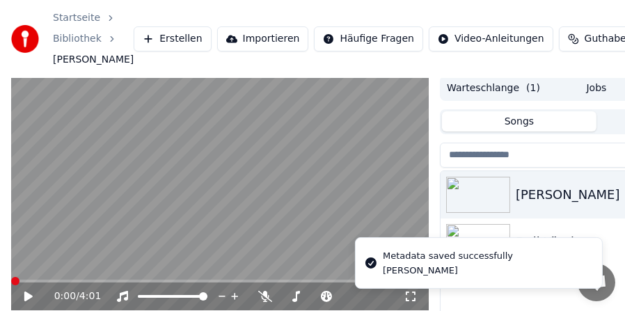
scroll to position [0, 0]
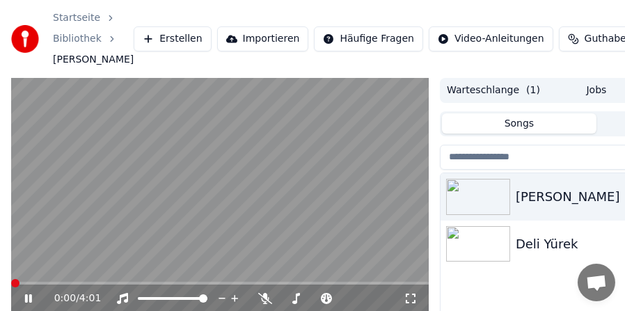
click at [11, 287] on span at bounding box center [15, 283] width 8 height 8
click at [27, 298] on icon at bounding box center [28, 298] width 7 height 8
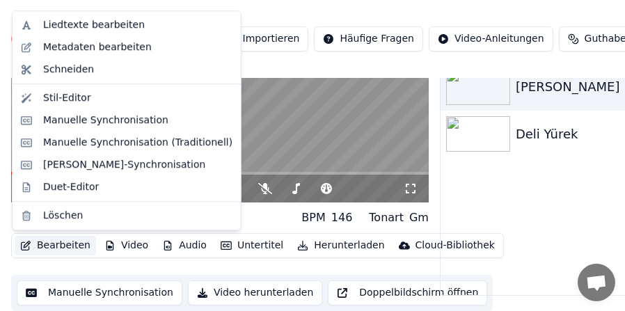
click at [74, 249] on button "Bearbeiten" at bounding box center [55, 245] width 81 height 19
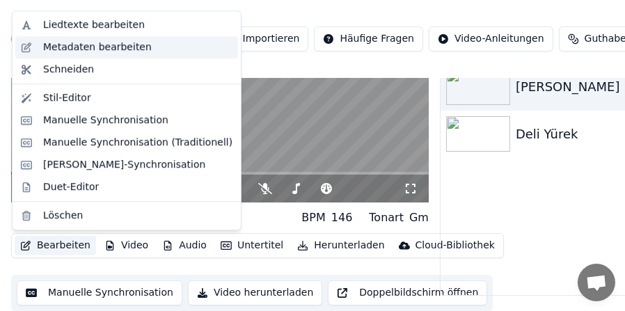
click at [127, 53] on div "Metadaten bearbeiten" at bounding box center [97, 47] width 108 height 14
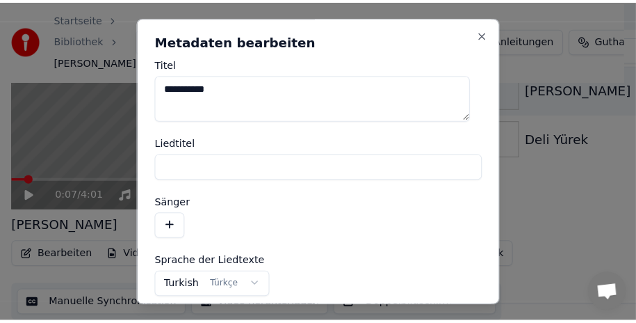
scroll to position [98, 0]
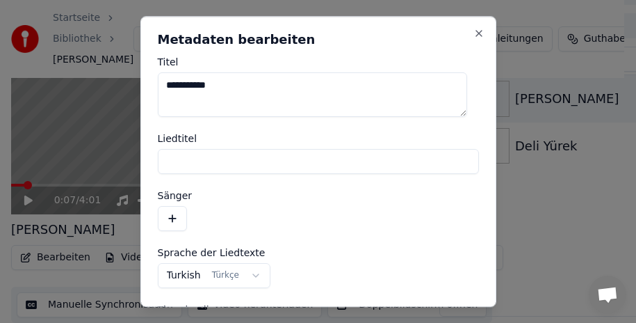
click at [218, 86] on textarea "**********" at bounding box center [312, 94] width 309 height 45
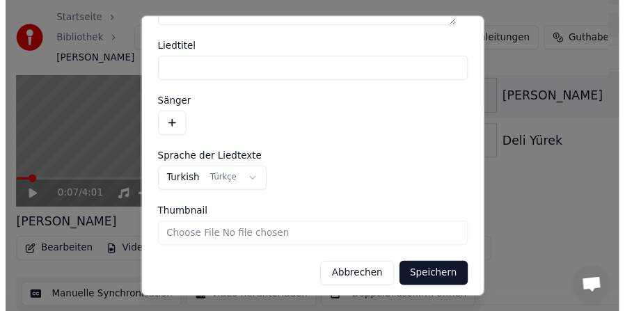
scroll to position [97, 0]
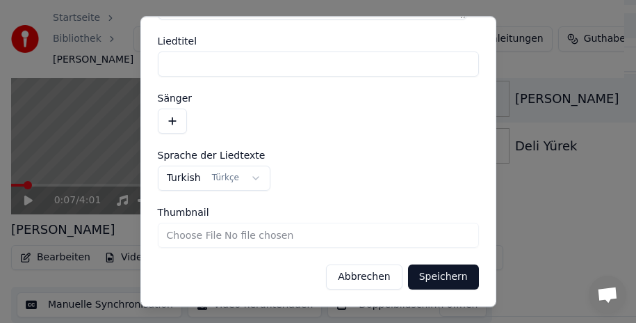
type textarea "**********"
click at [445, 275] on button "Speichern" at bounding box center [443, 276] width 71 height 25
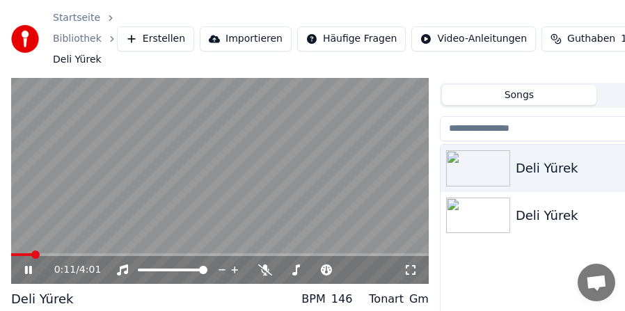
scroll to position [0, 0]
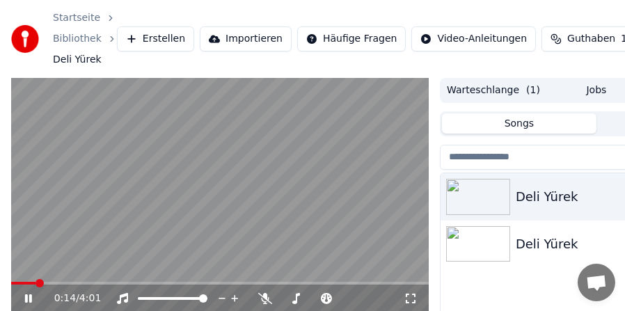
click at [30, 296] on icon at bounding box center [28, 298] width 7 height 8
click at [11, 286] on span at bounding box center [15, 283] width 8 height 8
click at [29, 299] on icon at bounding box center [28, 298] width 8 height 10
click at [26, 295] on icon at bounding box center [28, 298] width 7 height 8
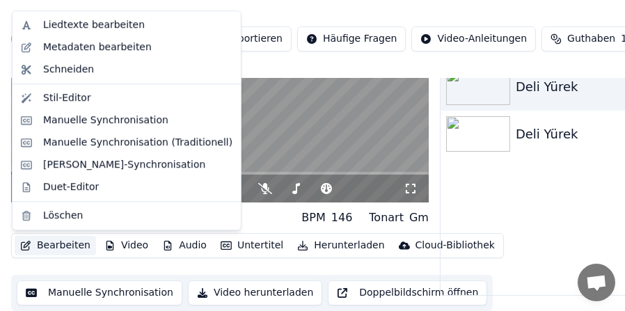
click at [68, 244] on button "Bearbeiten" at bounding box center [55, 245] width 81 height 19
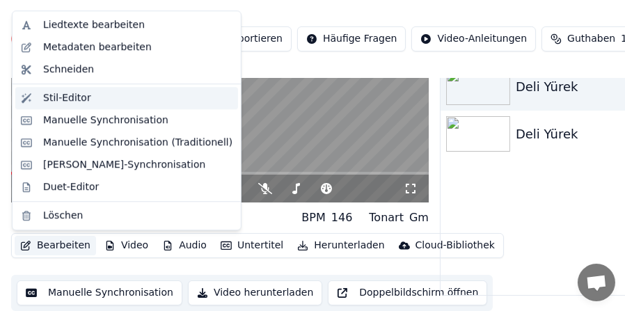
click at [65, 99] on div "Stil-Editor" at bounding box center [67, 98] width 48 height 14
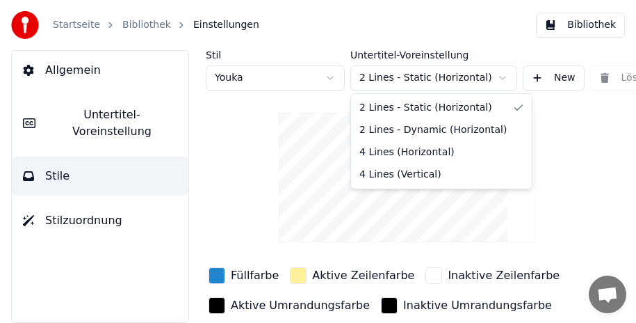
click at [502, 78] on html "Startseite Bibliothek Einstellungen Bibliothek Allgemein Untertitel-Voreinstell…" at bounding box center [318, 161] width 636 height 323
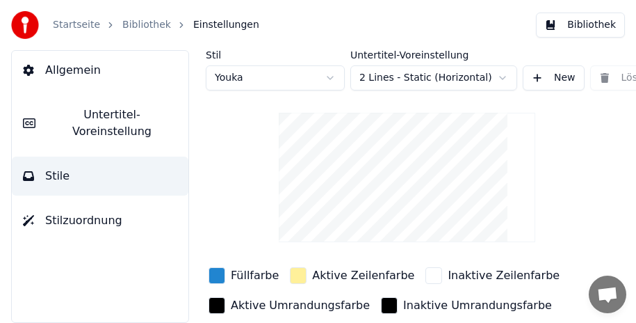
click at [502, 78] on html "Startseite Bibliothek Einstellungen Bibliothek Allgemein Untertitel-Voreinstell…" at bounding box center [318, 161] width 636 height 323
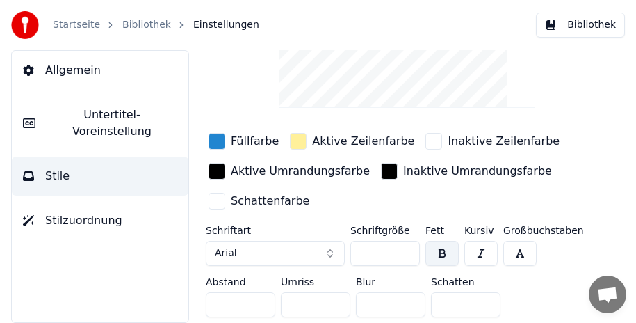
scroll to position [142, 0]
click at [446, 247] on button "button" at bounding box center [442, 253] width 33 height 25
click at [220, 133] on div "button" at bounding box center [217, 141] width 17 height 17
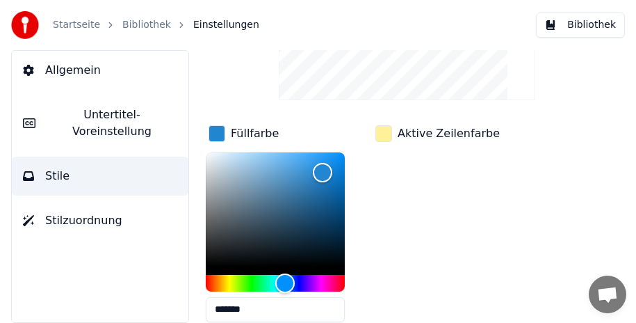
click at [220, 131] on div "button" at bounding box center [217, 133] width 17 height 17
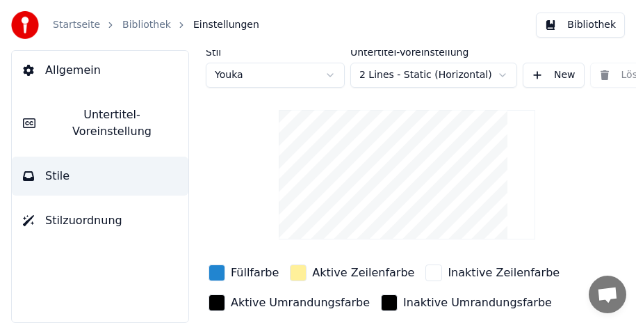
scroll to position [0, 0]
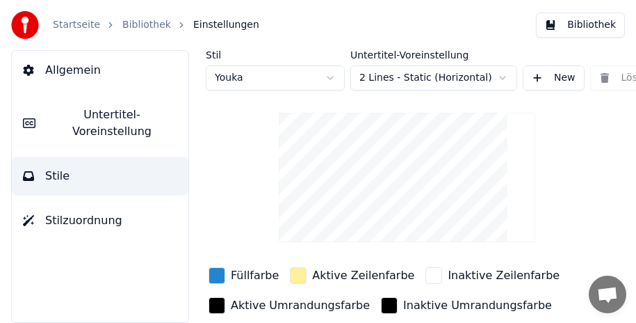
click at [56, 212] on span "Stilzuordnung" at bounding box center [83, 220] width 77 height 17
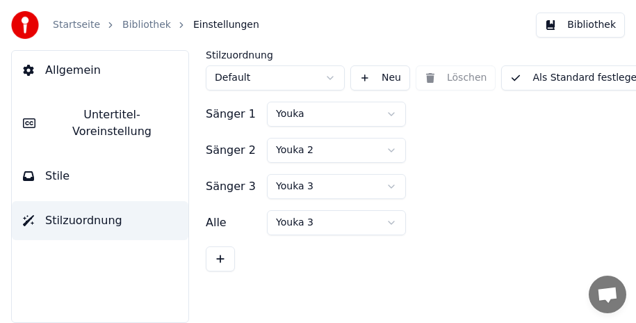
click at [61, 114] on span "Untertitel-Voreinstellung" at bounding box center [112, 122] width 131 height 33
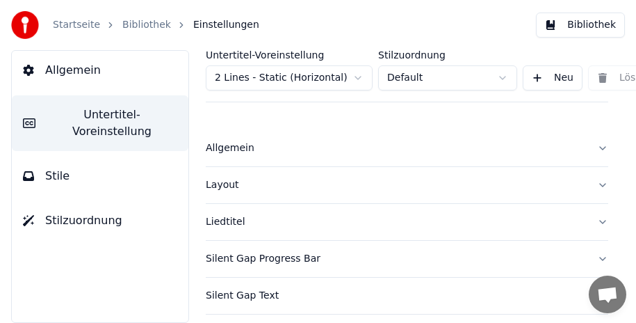
click at [71, 67] on span "Allgemein" at bounding box center [73, 70] width 56 height 17
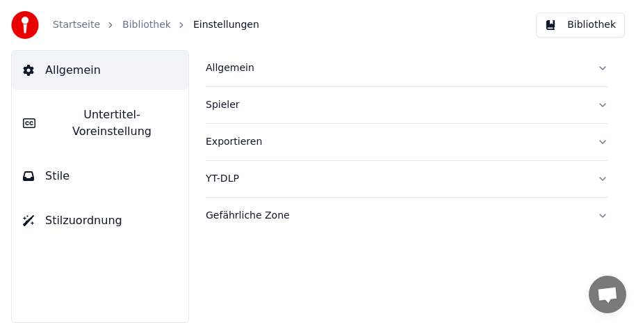
click at [603, 69] on button "Allgemein" at bounding box center [407, 68] width 403 height 36
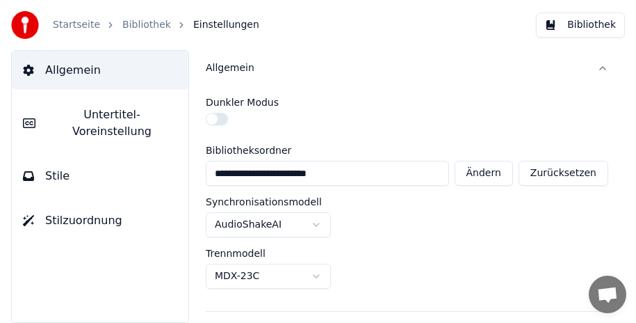
click at [89, 111] on span "Untertitel-Voreinstellung" at bounding box center [112, 122] width 131 height 33
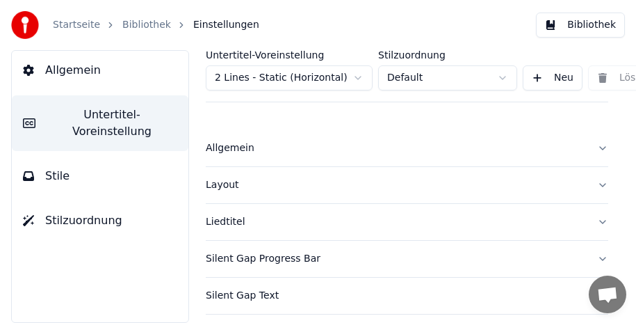
click at [594, 150] on button "Allgemein" at bounding box center [407, 148] width 403 height 36
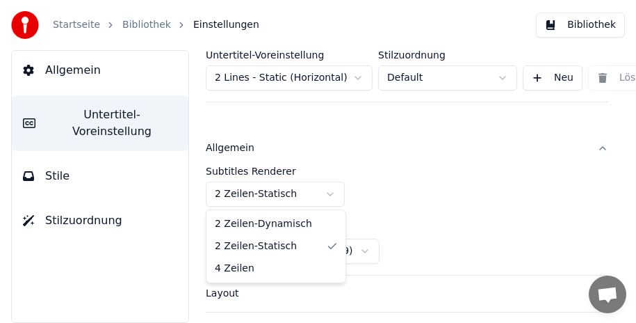
click at [332, 194] on html "Startseite Bibliothek Einstellungen Bibliothek Allgemein Untertitel-Voreinstell…" at bounding box center [318, 161] width 636 height 323
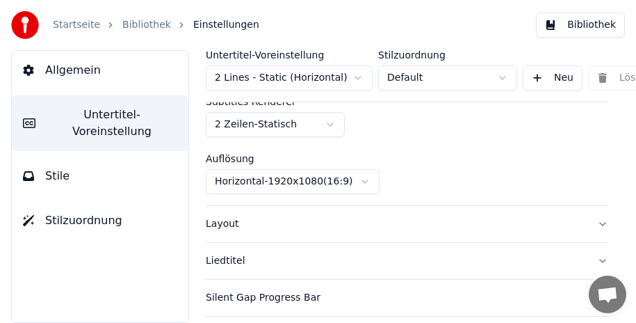
scroll to position [139, 0]
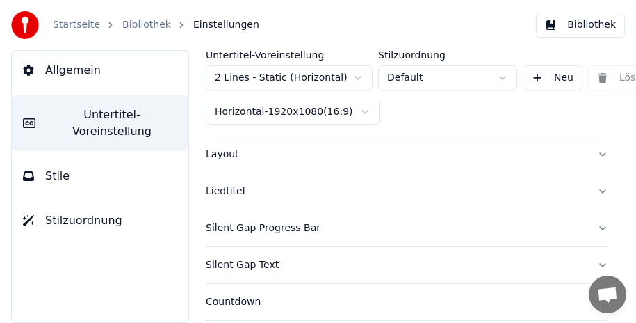
click at [590, 153] on button "Layout" at bounding box center [407, 154] width 403 height 36
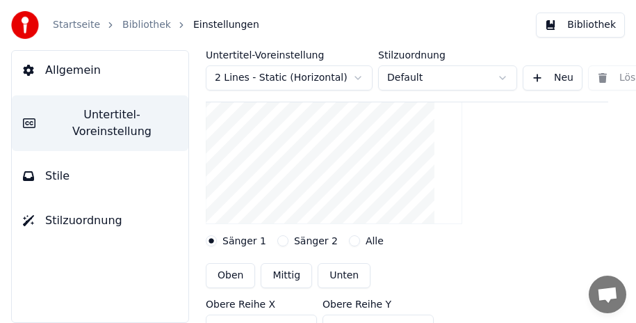
scroll to position [0, 0]
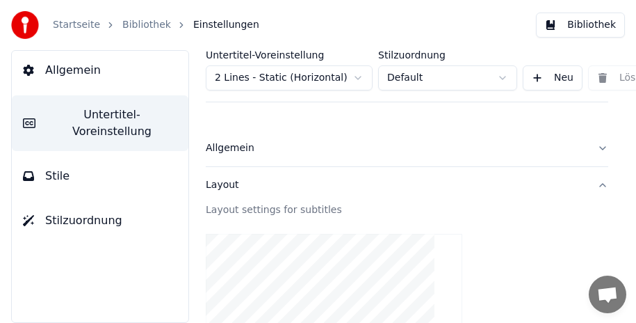
click at [593, 182] on button "Layout" at bounding box center [407, 185] width 403 height 36
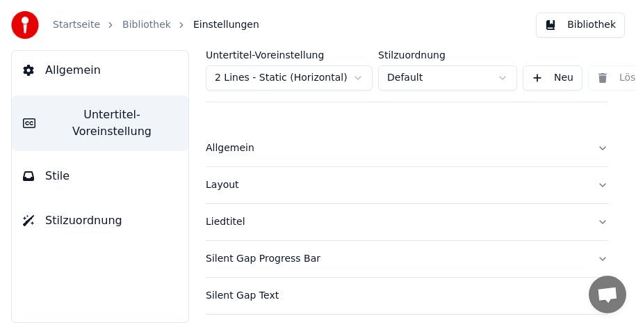
scroll to position [70, 0]
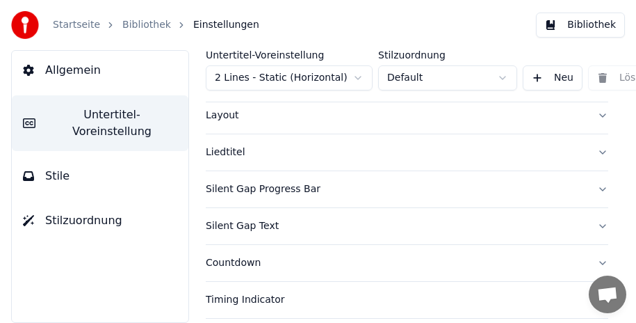
click at [594, 152] on button "Liedtitel" at bounding box center [407, 152] width 403 height 36
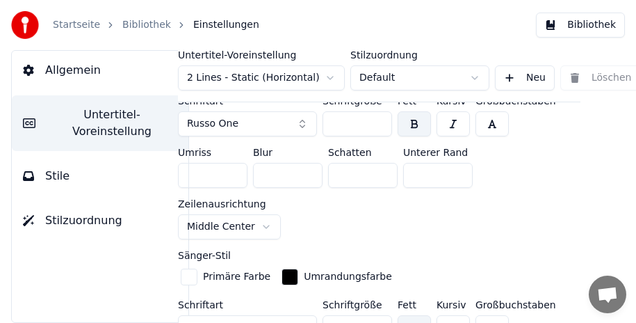
scroll to position [417, 0]
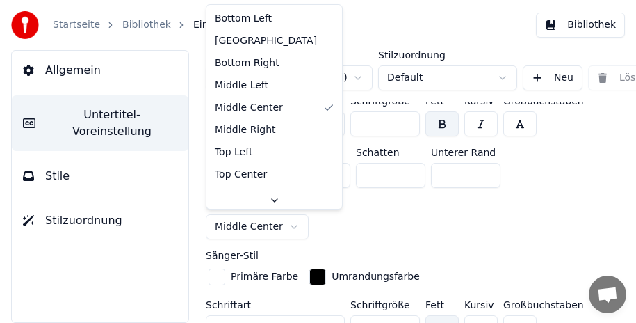
click at [284, 223] on html "Startseite Bibliothek Einstellungen Bibliothek Allgemein Untertitel-Voreinstell…" at bounding box center [318, 161] width 636 height 323
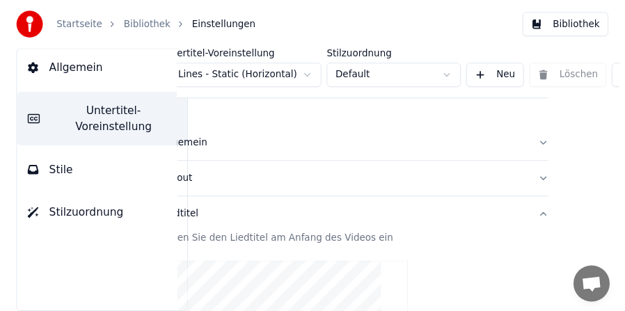
scroll to position [0, 0]
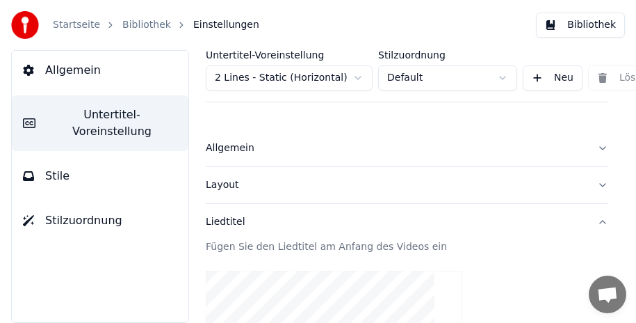
click at [572, 24] on button "Bibliothek" at bounding box center [580, 25] width 89 height 25
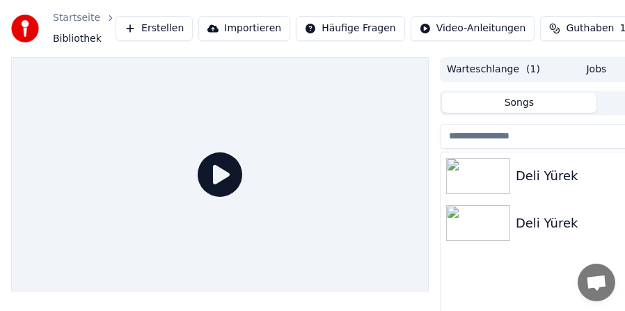
click at [563, 175] on div "Deli Yürek" at bounding box center [623, 175] width 217 height 19
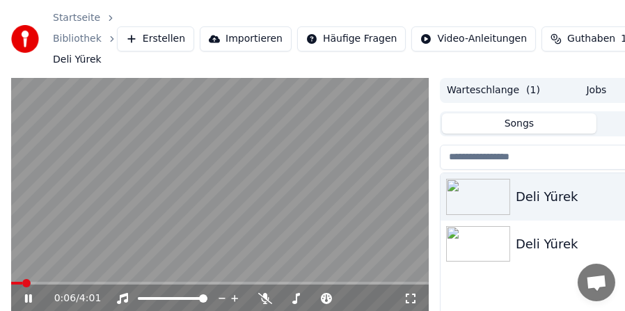
click at [328, 259] on video at bounding box center [219, 195] width 417 height 235
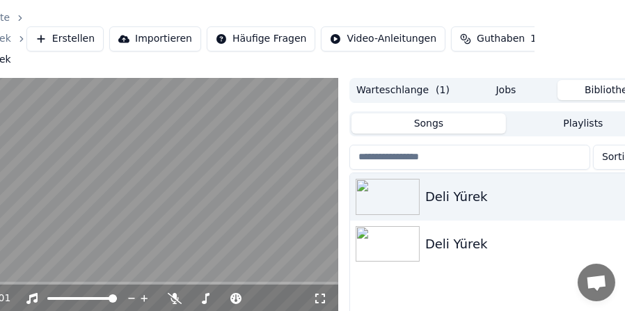
scroll to position [0, 129]
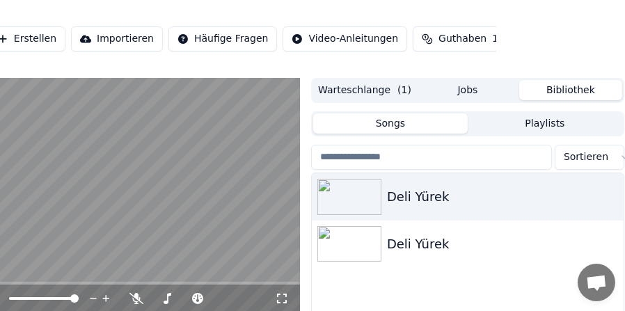
click at [581, 85] on button "Bibliothek" at bounding box center [570, 90] width 103 height 20
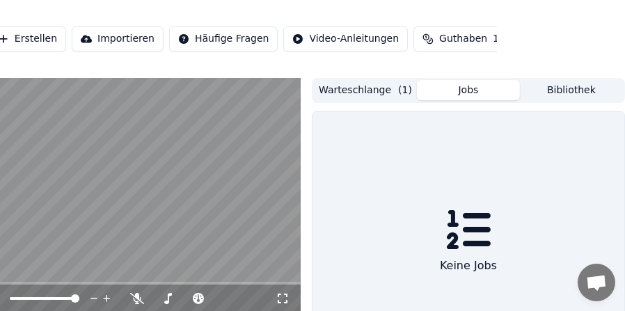
scroll to position [0, 127]
click at [476, 87] on button "Jobs" at bounding box center [468, 90] width 103 height 20
click at [364, 90] on button "Warteschlange ( 1 )" at bounding box center [365, 90] width 103 height 20
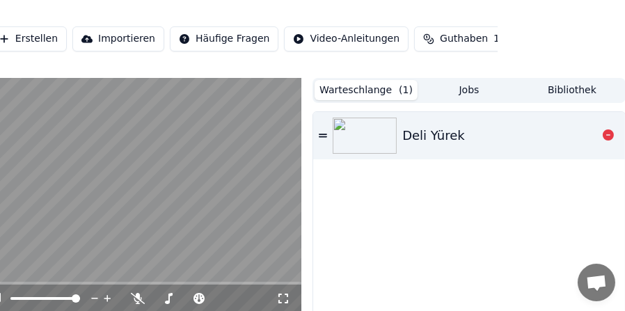
click at [428, 131] on div "Deli Yürek" at bounding box center [433, 135] width 63 height 19
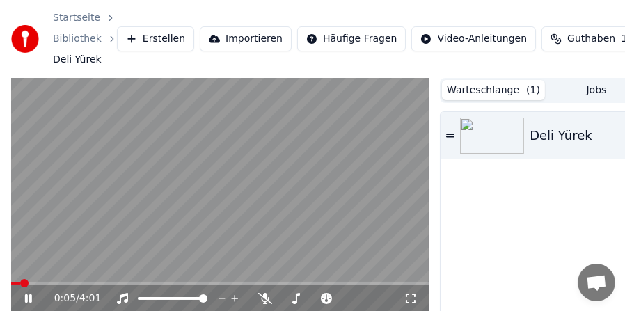
click at [337, 200] on video at bounding box center [219, 195] width 417 height 235
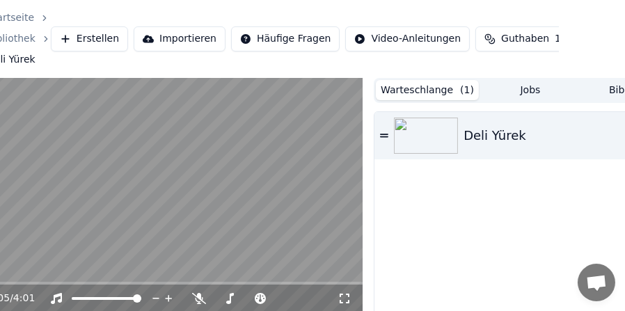
scroll to position [0, 127]
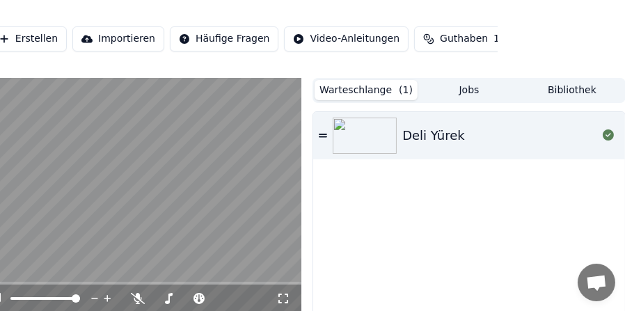
click at [568, 90] on button "Bibliothek" at bounding box center [571, 90] width 103 height 20
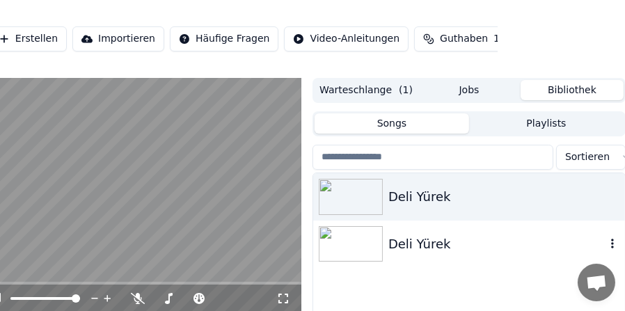
click at [468, 243] on div "Deli Yürek" at bounding box center [496, 243] width 217 height 19
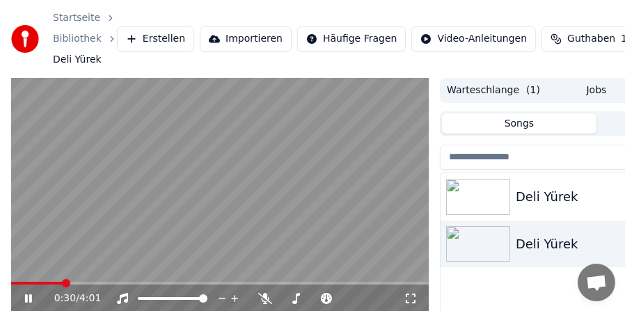
click at [63, 283] on span at bounding box center [219, 283] width 417 height 3
click at [88, 283] on span at bounding box center [219, 283] width 417 height 3
click at [112, 284] on span at bounding box center [66, 283] width 111 height 3
click at [584, 192] on div "Deli Yürek" at bounding box center [623, 196] width 217 height 19
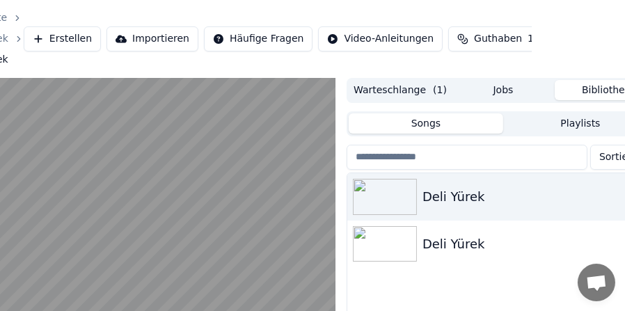
scroll to position [0, 129]
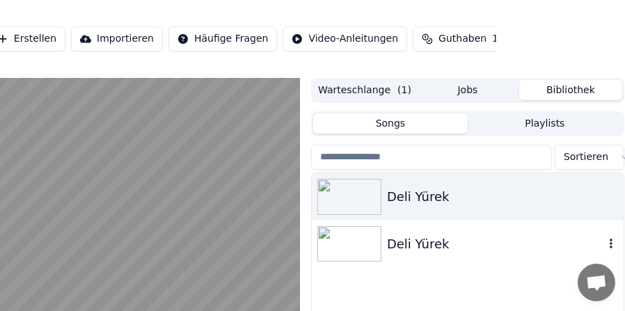
click at [608, 243] on icon "button" at bounding box center [611, 243] width 14 height 11
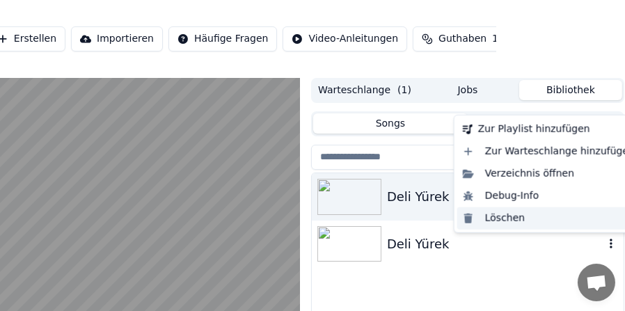
click at [561, 214] on div "Löschen" at bounding box center [548, 218] width 183 height 22
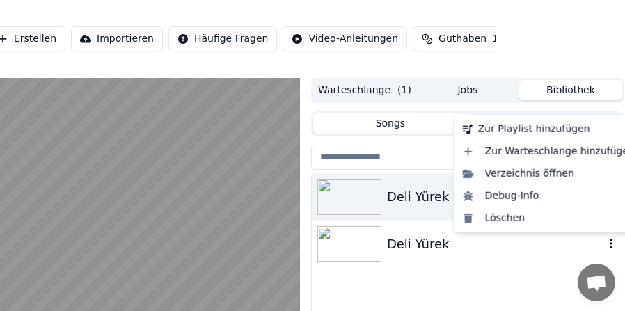
scroll to position [0, 117]
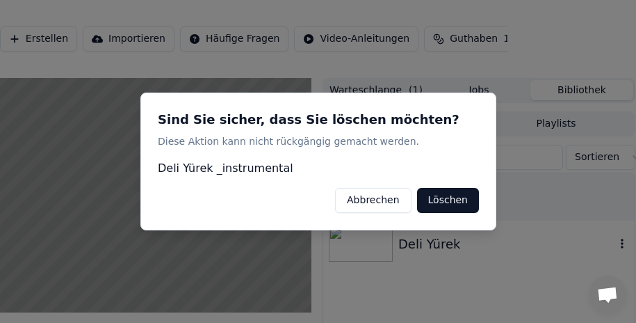
click at [459, 206] on button "Löschen" at bounding box center [448, 200] width 62 height 25
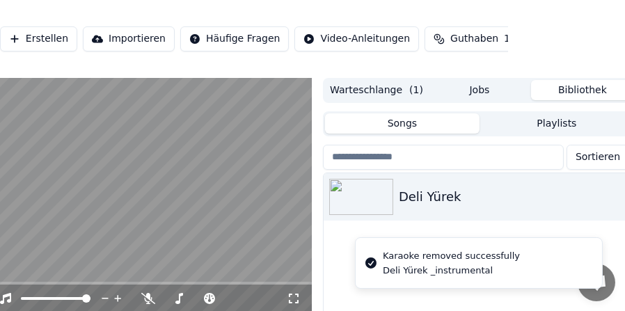
click at [209, 258] on video at bounding box center [102, 195] width 417 height 235
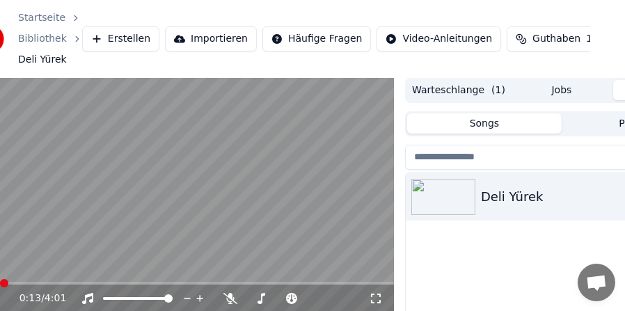
scroll to position [0, 0]
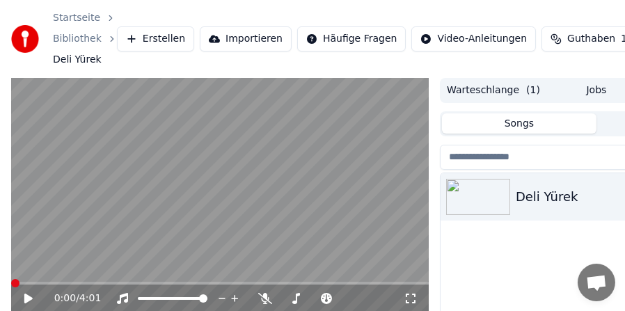
click at [11, 286] on span at bounding box center [15, 283] width 8 height 8
click at [24, 296] on icon at bounding box center [28, 298] width 8 height 10
click at [56, 282] on span at bounding box center [219, 283] width 417 height 3
click at [75, 282] on span at bounding box center [219, 283] width 417 height 3
click at [95, 286] on div "0:40 / 4:01" at bounding box center [219, 298] width 417 height 28
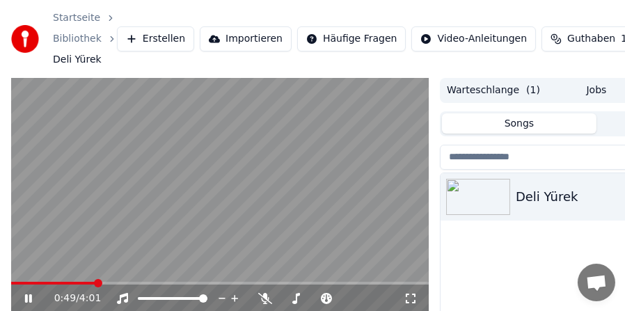
click at [95, 284] on span at bounding box center [219, 283] width 417 height 3
click at [290, 218] on video at bounding box center [219, 195] width 417 height 235
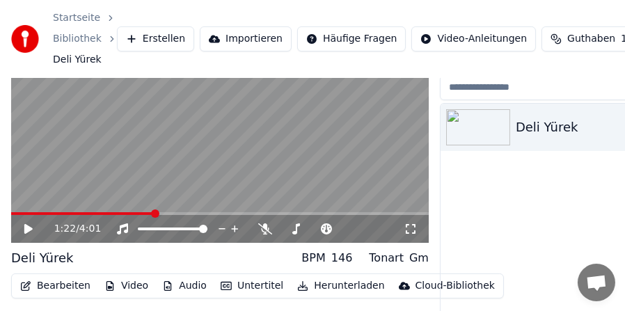
scroll to position [110, 0]
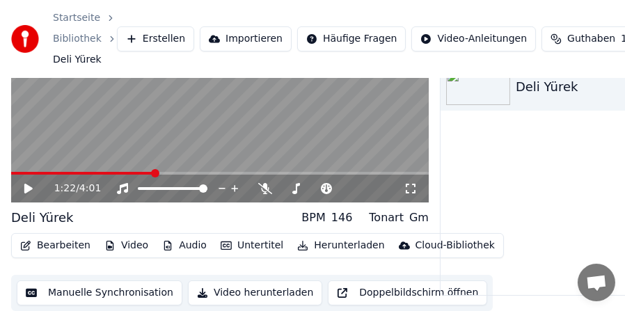
click at [233, 248] on button "Untertitel" at bounding box center [252, 245] width 74 height 19
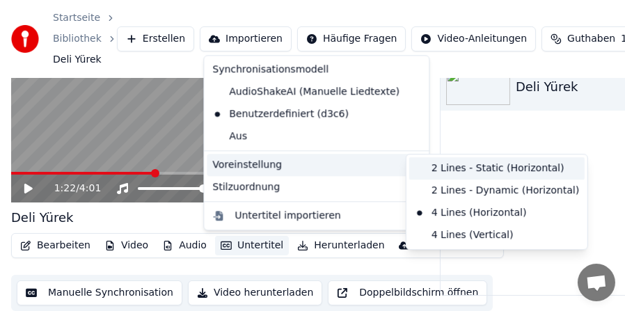
click at [437, 165] on div "2 Lines - Static (Horizontal)" at bounding box center [496, 168] width 175 height 22
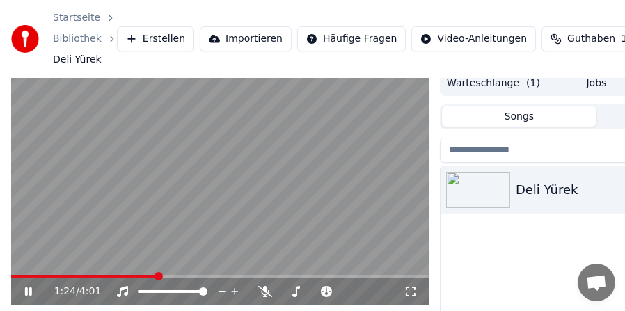
scroll to position [0, 0]
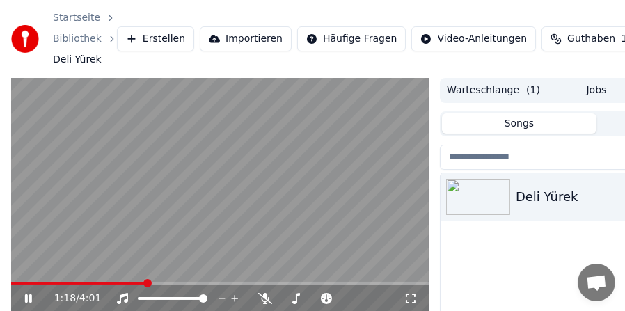
click at [146, 284] on span at bounding box center [78, 283] width 135 height 3
click at [11, 287] on span at bounding box center [15, 283] width 8 height 8
click at [28, 299] on icon at bounding box center [38, 298] width 32 height 11
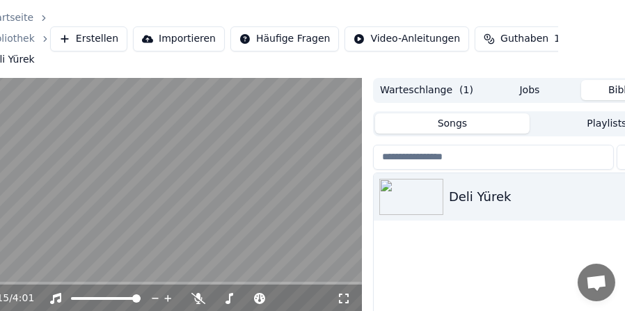
scroll to position [0, 129]
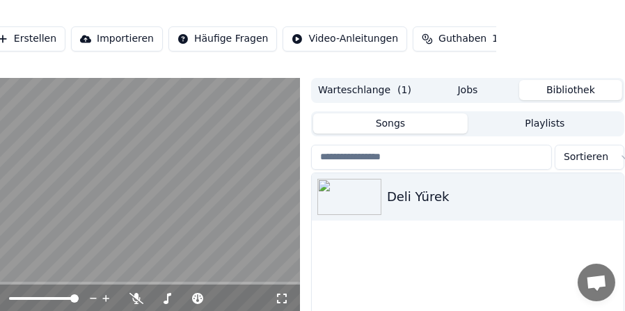
click at [580, 93] on button "Bibliothek" at bounding box center [570, 90] width 103 height 20
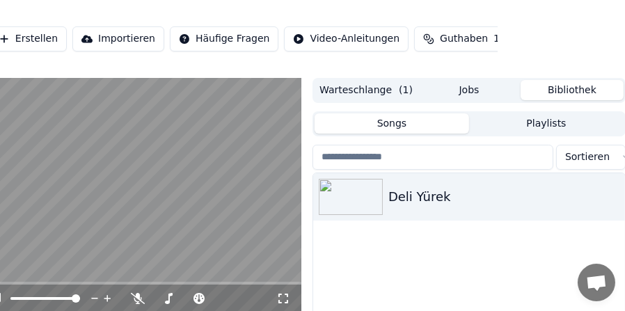
click at [381, 91] on button "Warteschlange ( 1 )" at bounding box center [365, 90] width 103 height 20
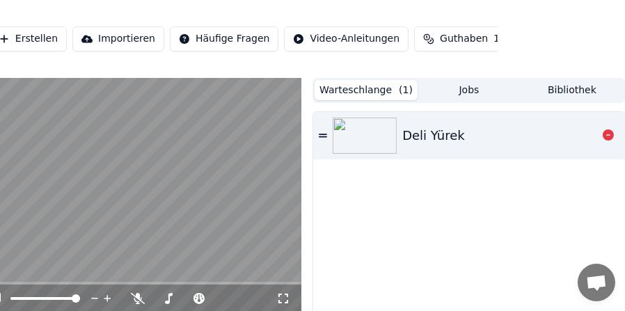
click at [451, 126] on div "Deli Yürek" at bounding box center [433, 135] width 63 height 19
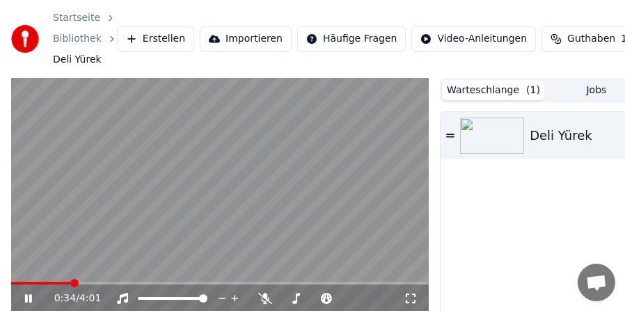
click at [369, 174] on video at bounding box center [219, 195] width 417 height 235
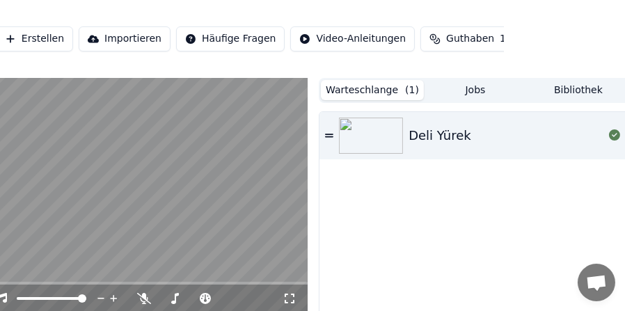
scroll to position [0, 127]
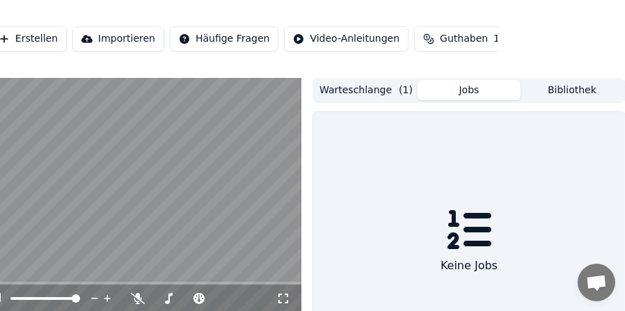
click at [469, 90] on button "Jobs" at bounding box center [468, 90] width 103 height 20
click at [583, 93] on button "Bibliothek" at bounding box center [571, 90] width 103 height 20
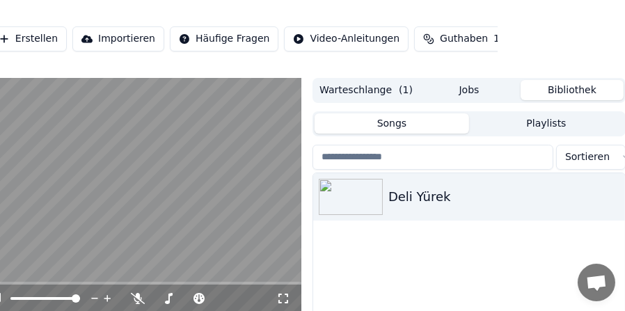
scroll to position [0, 129]
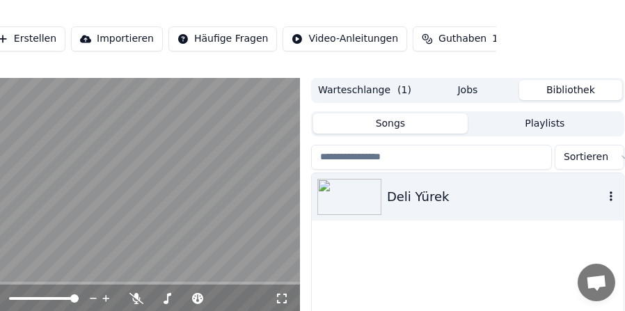
click at [610, 195] on icon "button" at bounding box center [611, 196] width 14 height 11
click at [557, 122] on button "Playlists" at bounding box center [544, 123] width 154 height 20
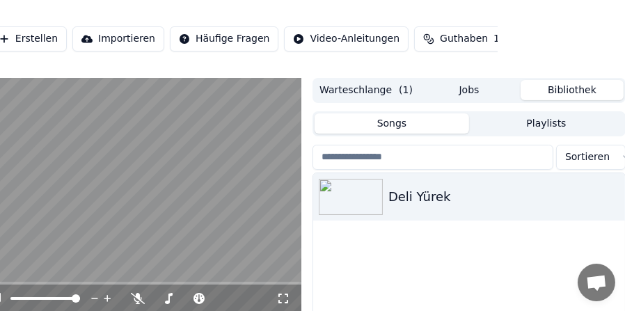
click at [412, 125] on button "Songs" at bounding box center [391, 123] width 154 height 20
click at [497, 159] on html "Startseite Bibliothek Deli Yürek Erstellen Importieren Häufige Fragen Video-Anl…" at bounding box center [185, 155] width 625 height 311
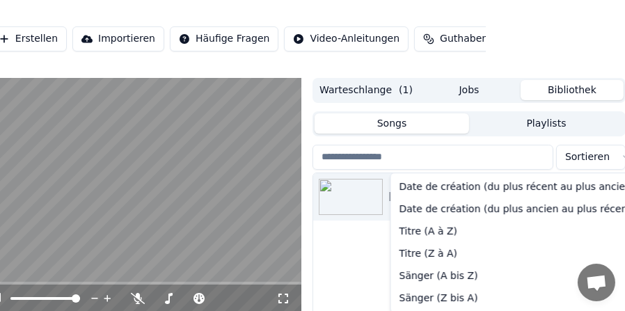
scroll to position [0, 117]
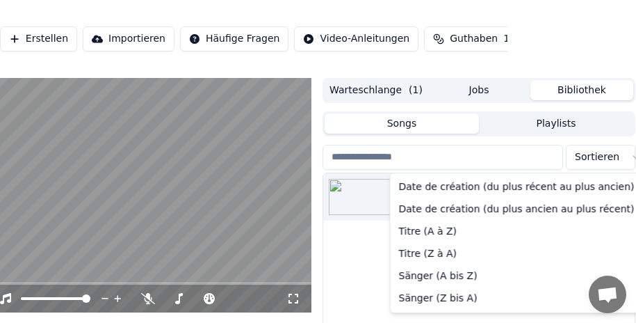
click at [520, 159] on html "Startseite Bibliothek Deli Yürek Erstellen Importieren Häufige Fragen Video-Anl…" at bounding box center [201, 161] width 636 height 323
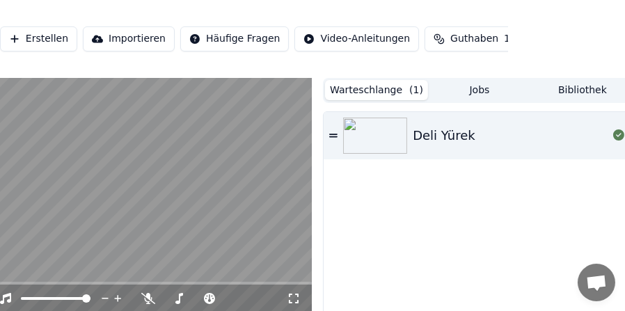
click at [397, 87] on button "Warteschlange ( 1 )" at bounding box center [376, 90] width 103 height 20
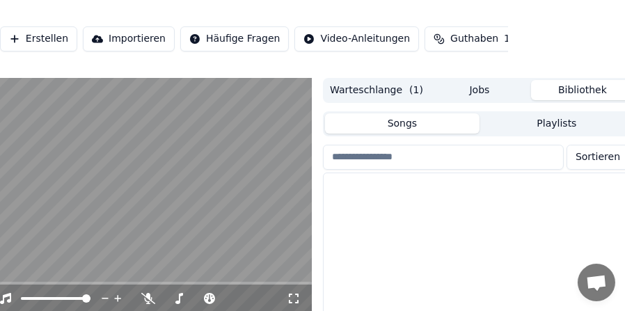
click at [569, 89] on button "Bibliothek" at bounding box center [582, 90] width 103 height 20
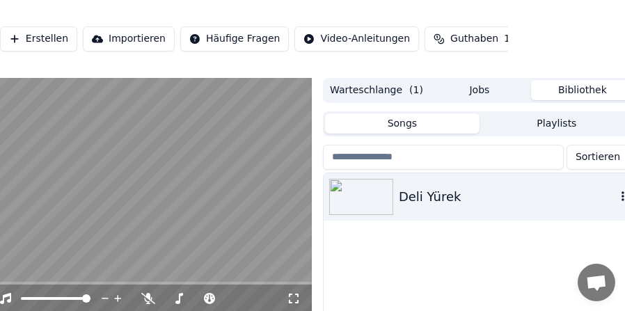
click at [499, 197] on div "Deli Yürek" at bounding box center [506, 196] width 217 height 19
click at [45, 214] on video at bounding box center [102, 195] width 417 height 235
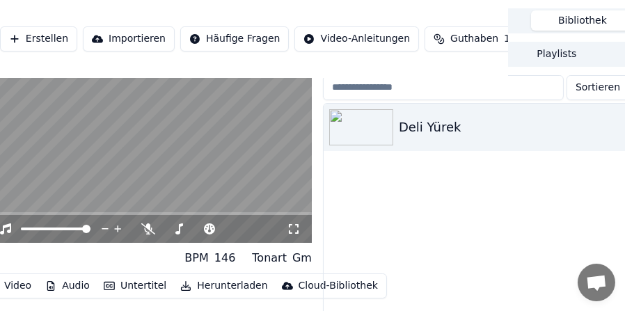
scroll to position [70, 0]
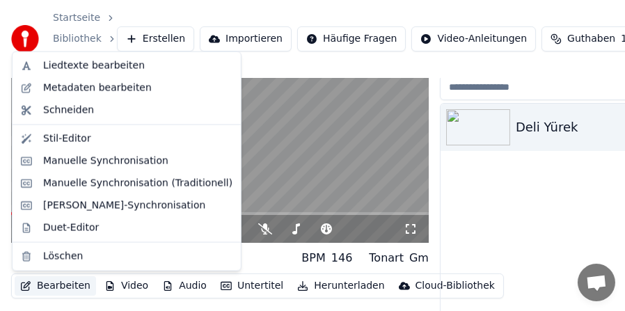
click at [42, 290] on button "Bearbeiten" at bounding box center [55, 285] width 81 height 19
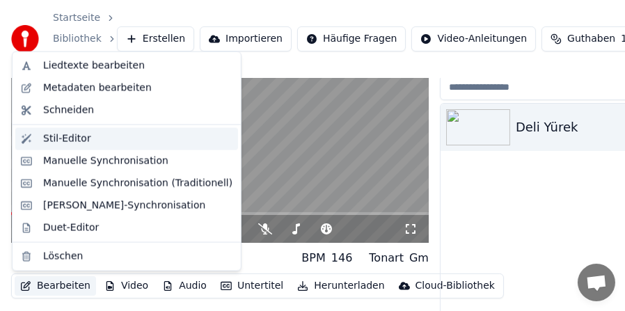
click at [66, 136] on div "Stil-Editor" at bounding box center [67, 139] width 48 height 14
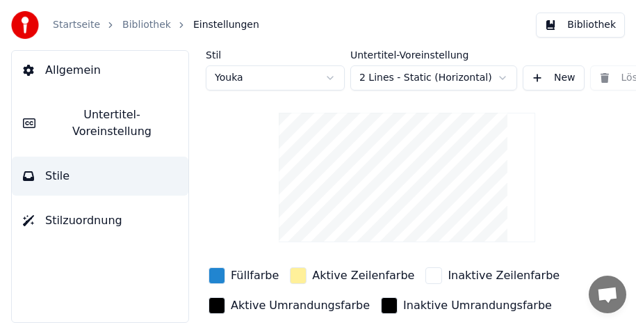
click at [101, 111] on span "Untertitel-Voreinstellung" at bounding box center [112, 122] width 131 height 33
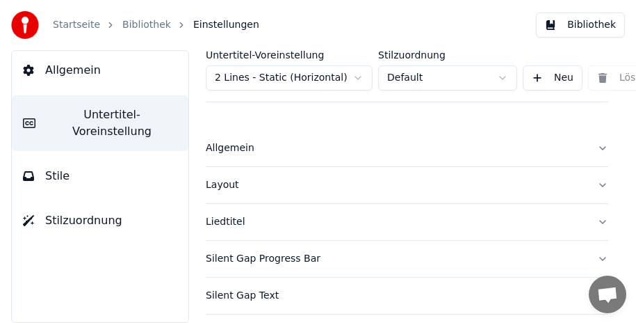
scroll to position [70, 0]
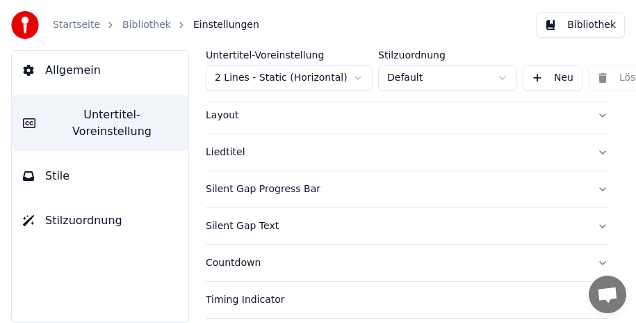
click at [589, 190] on button "Silent Gap Progress Bar" at bounding box center [407, 189] width 403 height 36
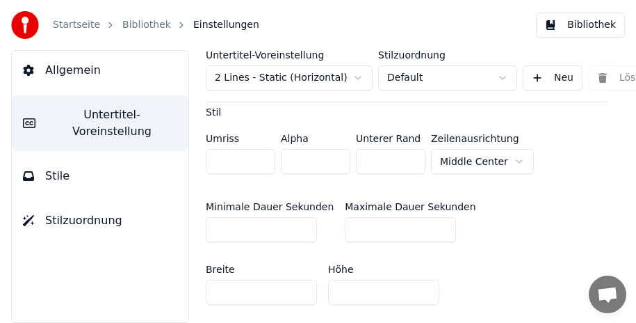
scroll to position [487, 0]
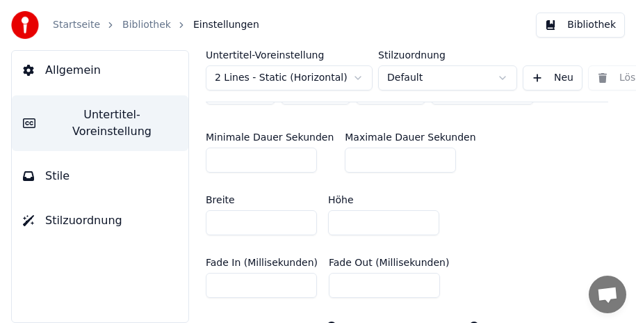
click at [300, 147] on input "*" at bounding box center [261, 159] width 111 height 25
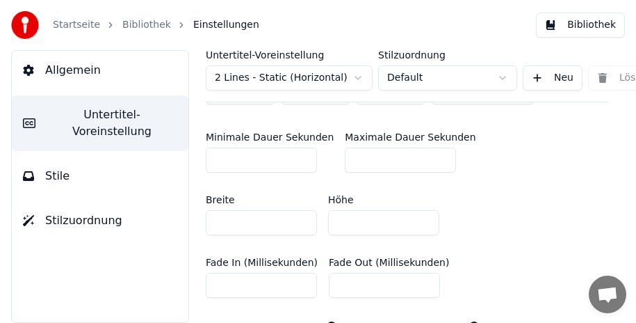
click at [300, 147] on input "*" at bounding box center [261, 159] width 111 height 25
type input "*"
click at [303, 147] on input "*" at bounding box center [261, 159] width 111 height 25
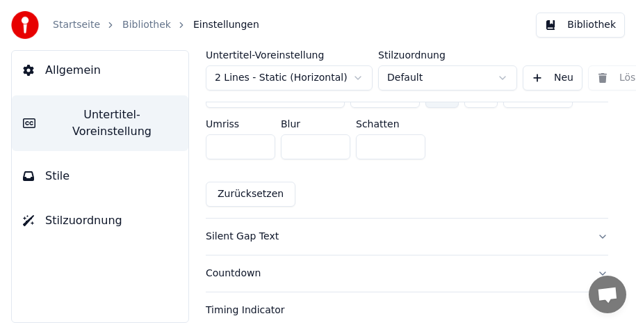
scroll to position [1113, 0]
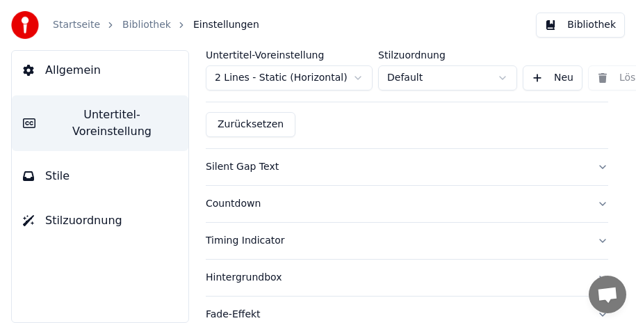
click at [591, 150] on button "Silent Gap Text" at bounding box center [407, 167] width 403 height 36
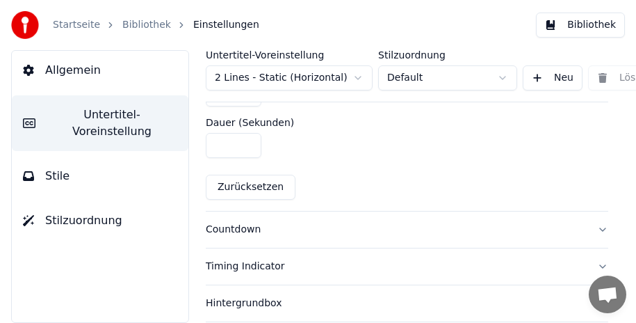
scroll to position [765, 0]
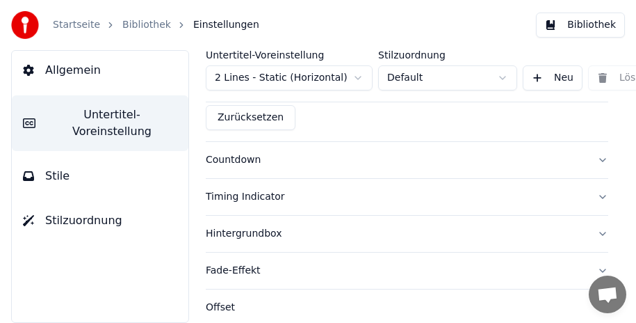
click at [590, 155] on button "Countdown" at bounding box center [407, 160] width 403 height 36
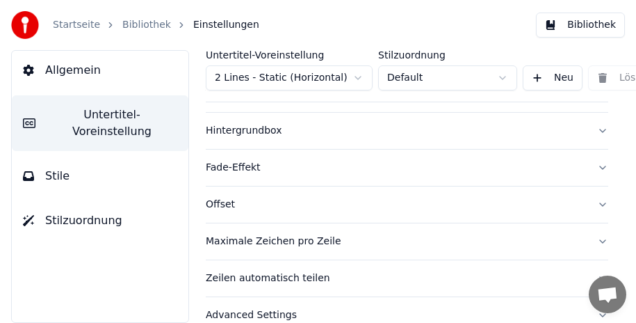
click at [576, 23] on button "Bibliothek" at bounding box center [580, 25] width 89 height 25
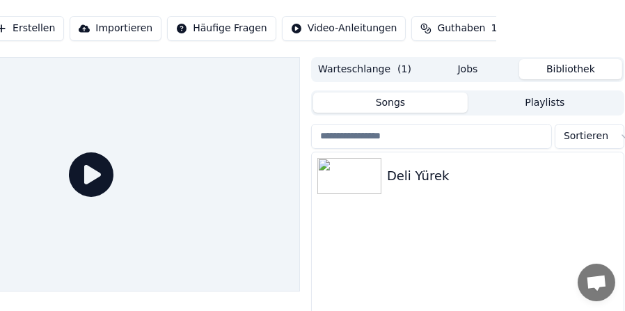
scroll to position [0, 127]
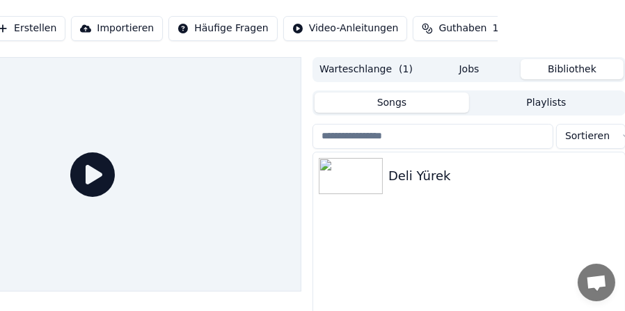
click at [372, 63] on button "Warteschlange ( 1 )" at bounding box center [365, 69] width 103 height 20
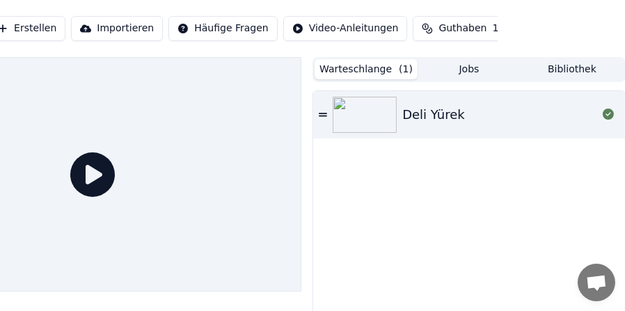
click at [567, 70] on button "Bibliothek" at bounding box center [571, 69] width 103 height 20
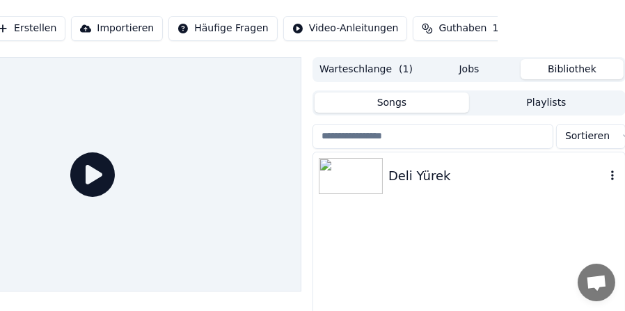
click at [511, 183] on div "Deli Yürek" at bounding box center [496, 175] width 217 height 19
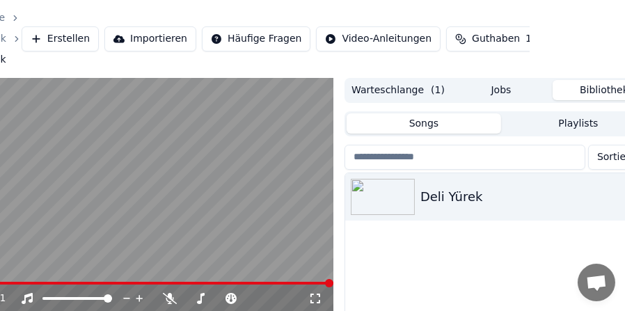
scroll to position [0, 129]
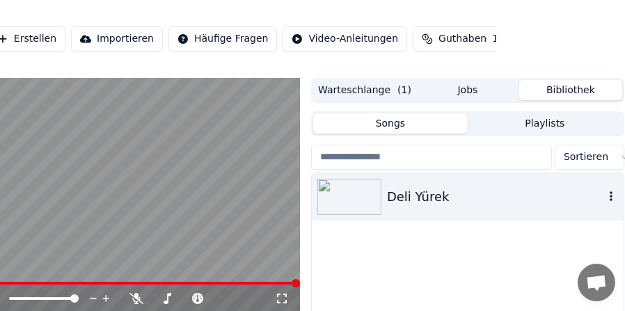
click at [611, 193] on icon "button" at bounding box center [610, 196] width 3 height 10
click at [508, 250] on div "Deli Yürek" at bounding box center [468, 289] width 312 height 232
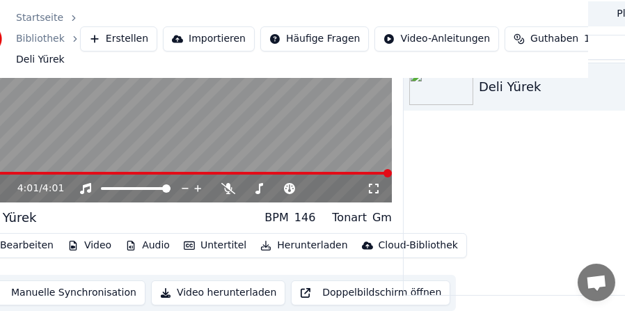
scroll to position [110, 0]
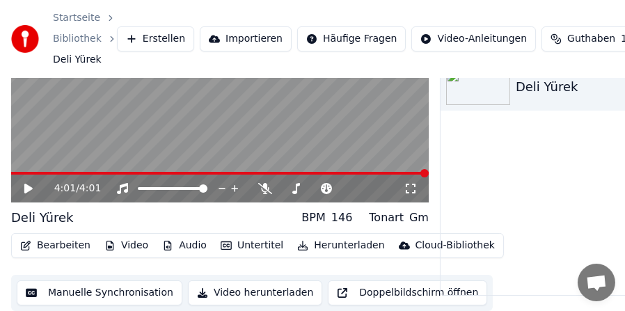
click at [219, 291] on button "Video herunterladen" at bounding box center [255, 292] width 134 height 25
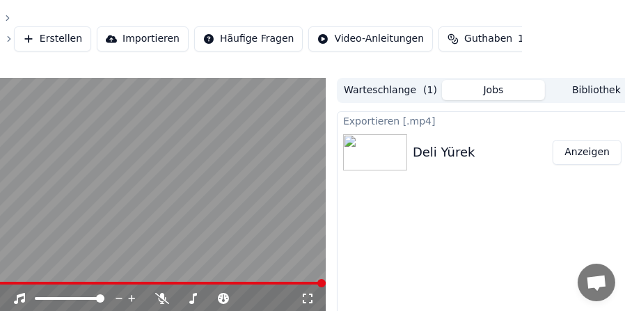
scroll to position [0, 0]
